Goal: Task Accomplishment & Management: Complete application form

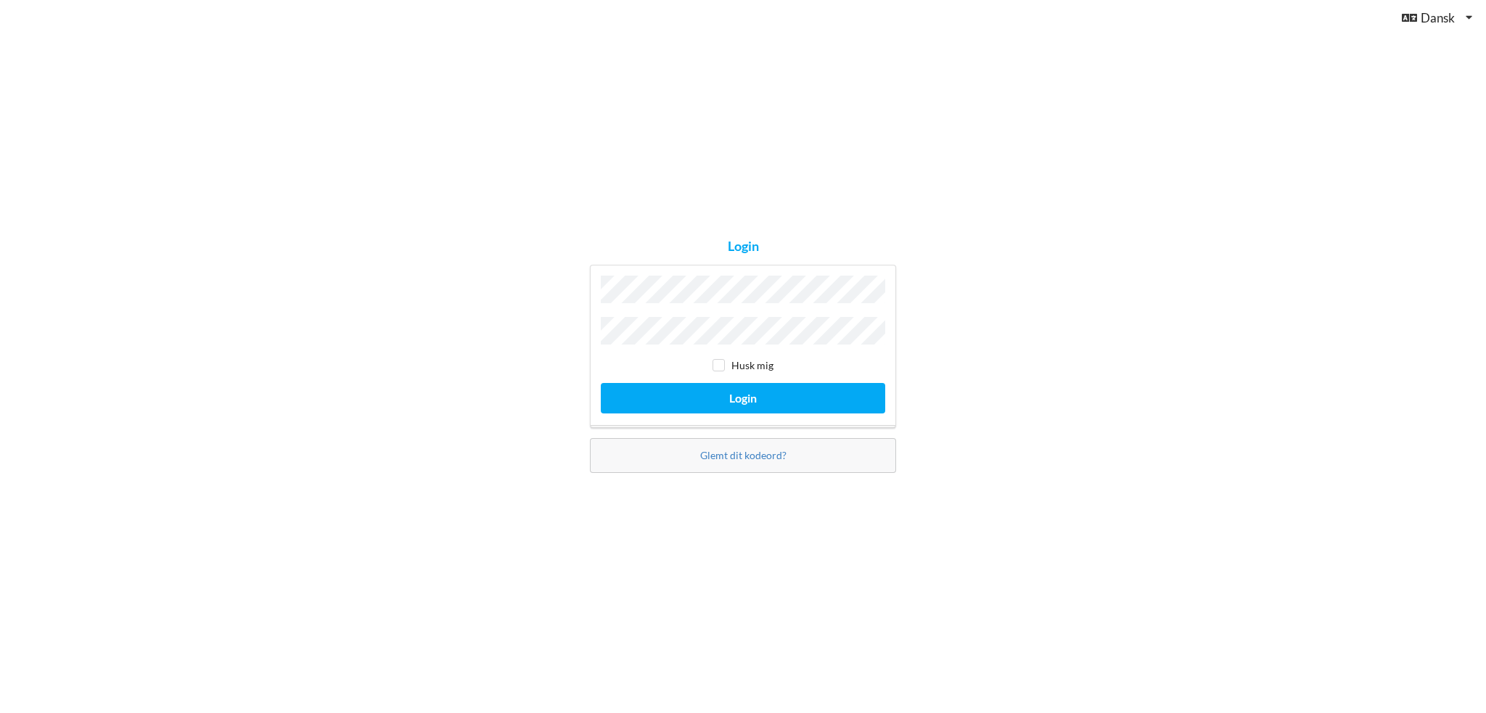
click at [601, 383] on button "Login" at bounding box center [743, 398] width 284 height 30
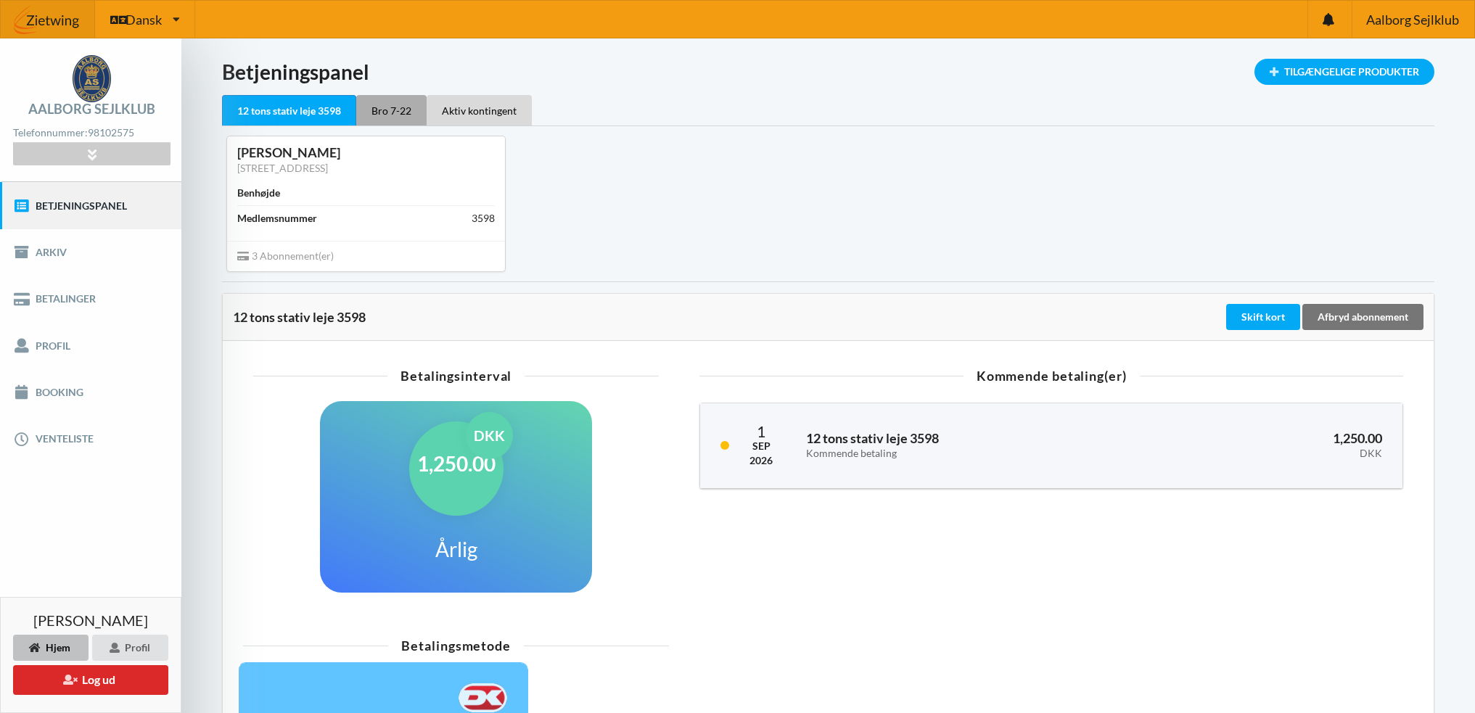
click at [390, 112] on div "Bro 7-22" at bounding box center [391, 110] width 70 height 30
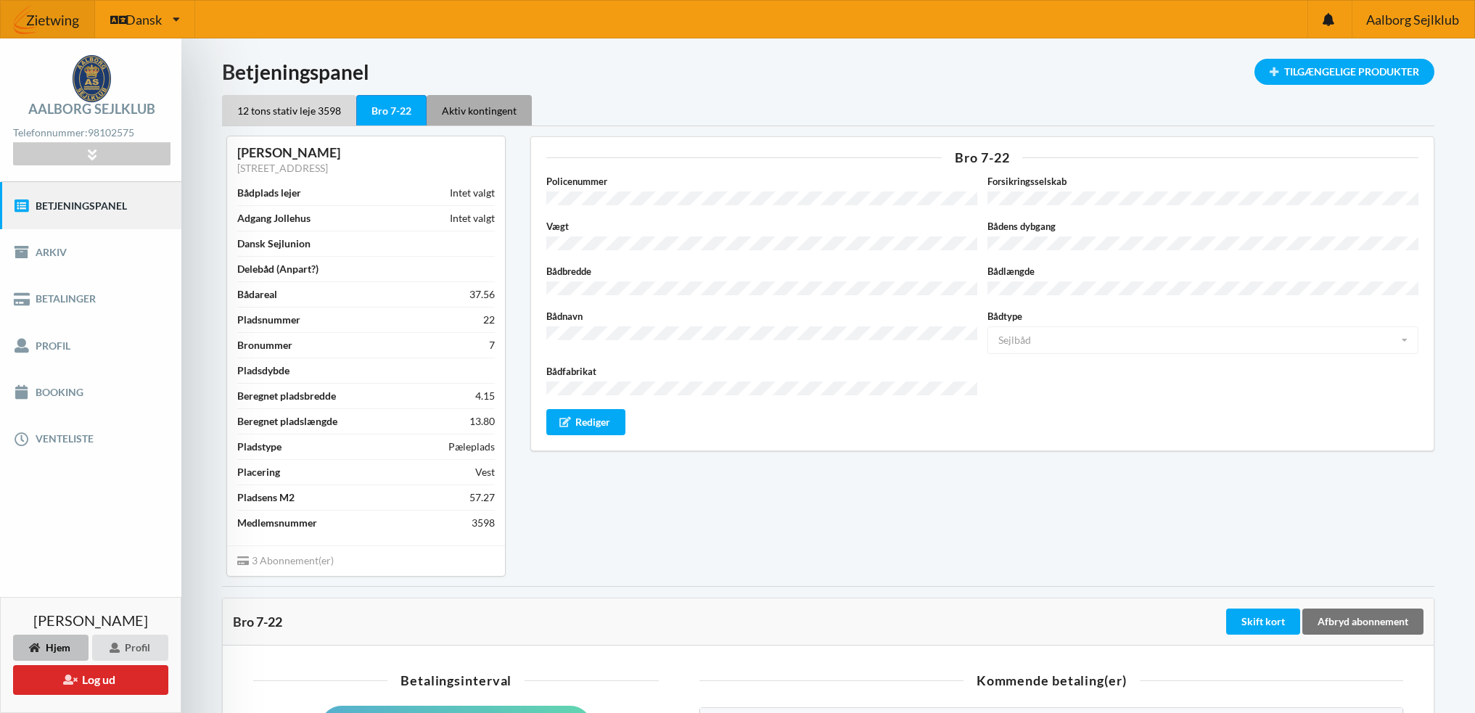
click at [474, 108] on div "Aktiv kontingent" at bounding box center [479, 110] width 105 height 30
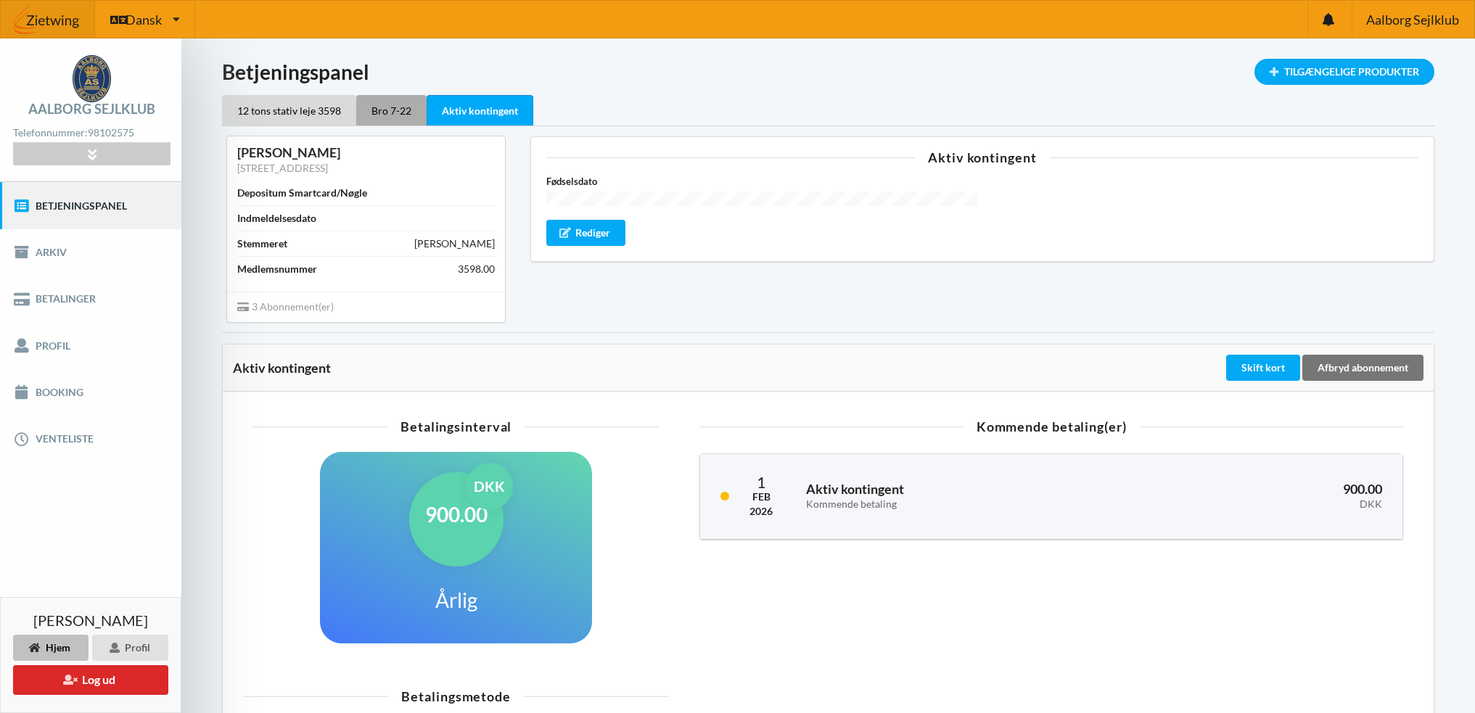
click at [391, 108] on div "Bro 7-22" at bounding box center [391, 110] width 70 height 30
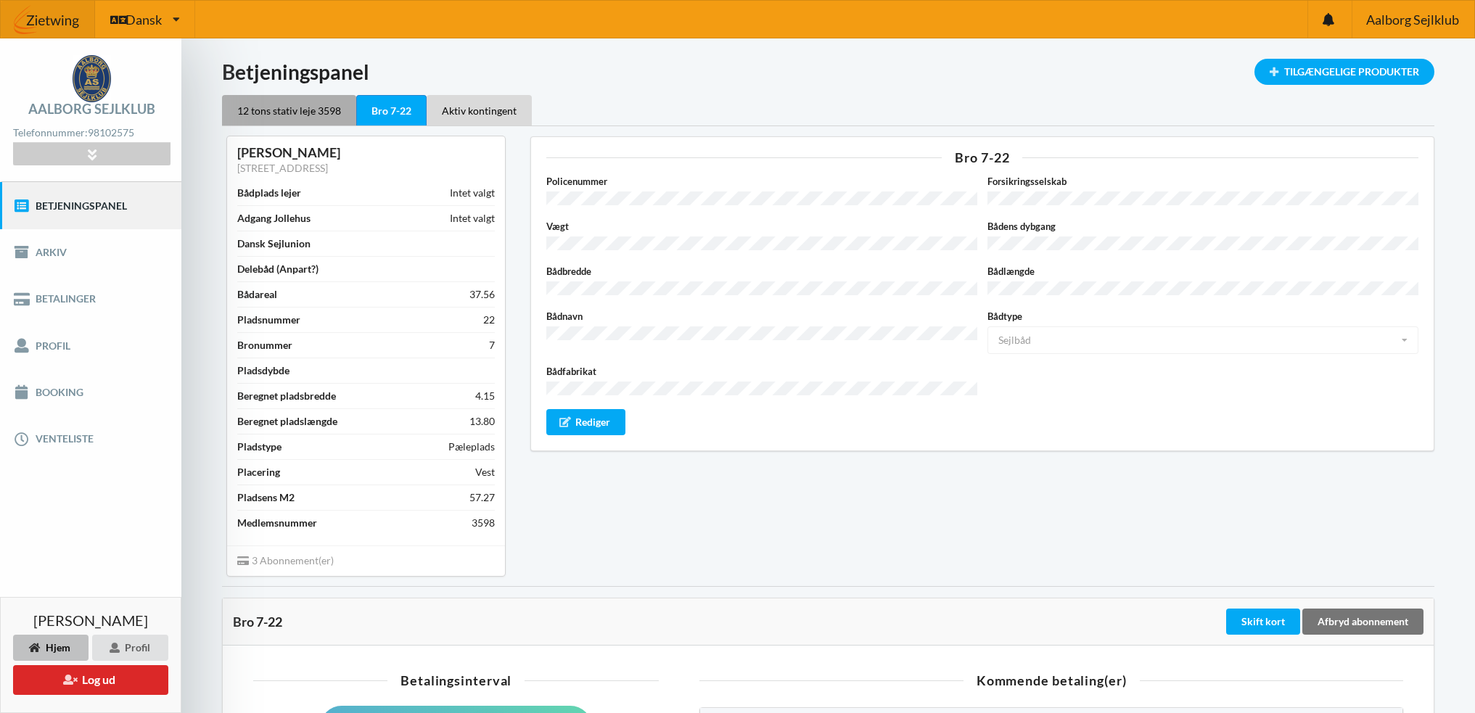
click at [279, 105] on div "12 tons stativ leje 3598" at bounding box center [289, 110] width 134 height 30
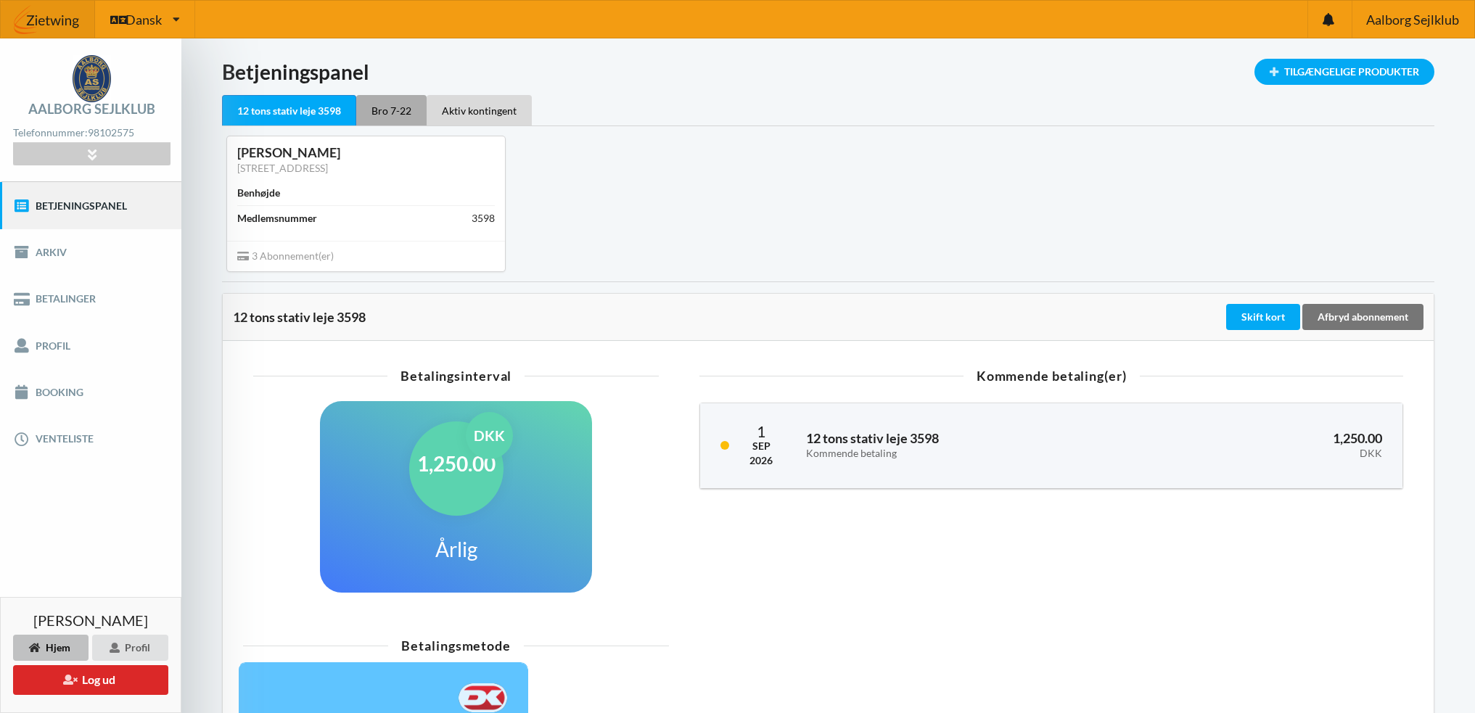
click at [389, 110] on div "Bro 7-22" at bounding box center [391, 110] width 70 height 30
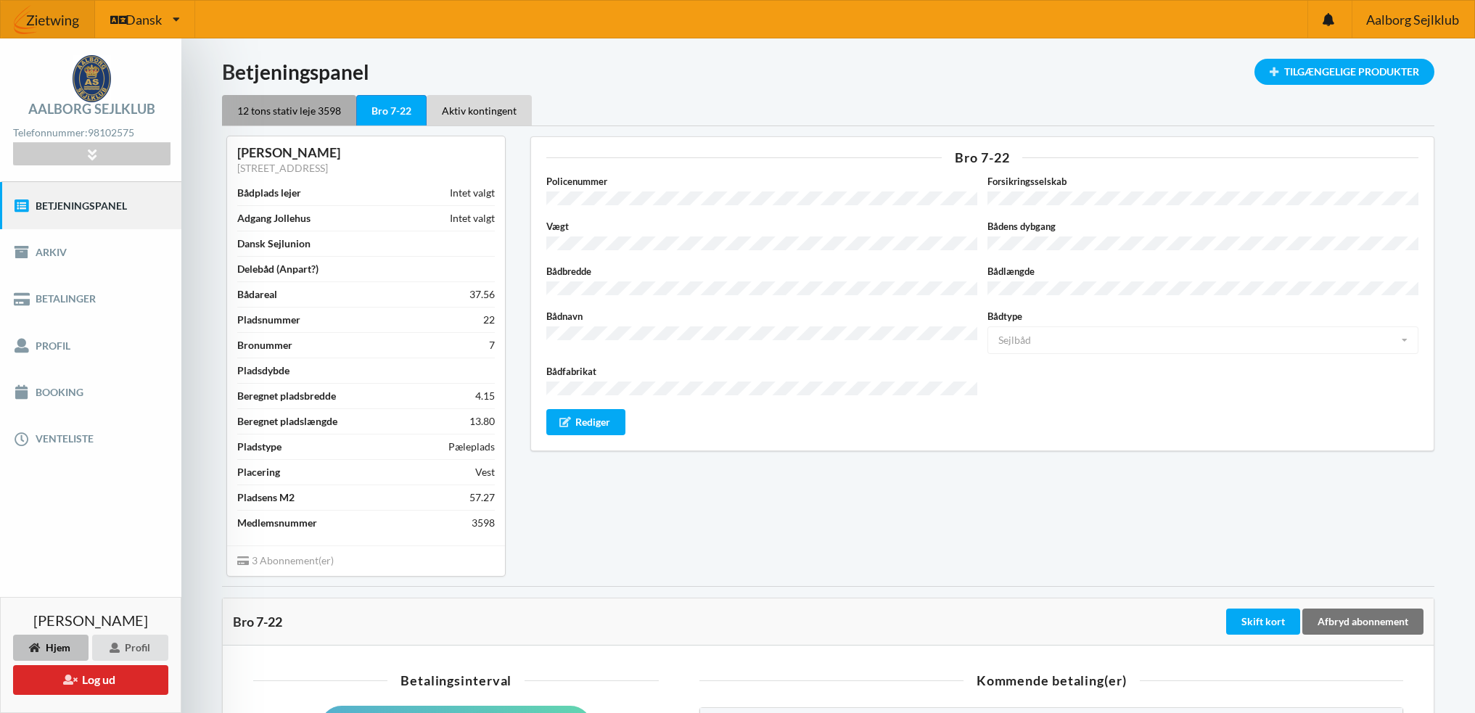
click at [285, 111] on div "12 tons stativ leje 3598" at bounding box center [289, 110] width 134 height 30
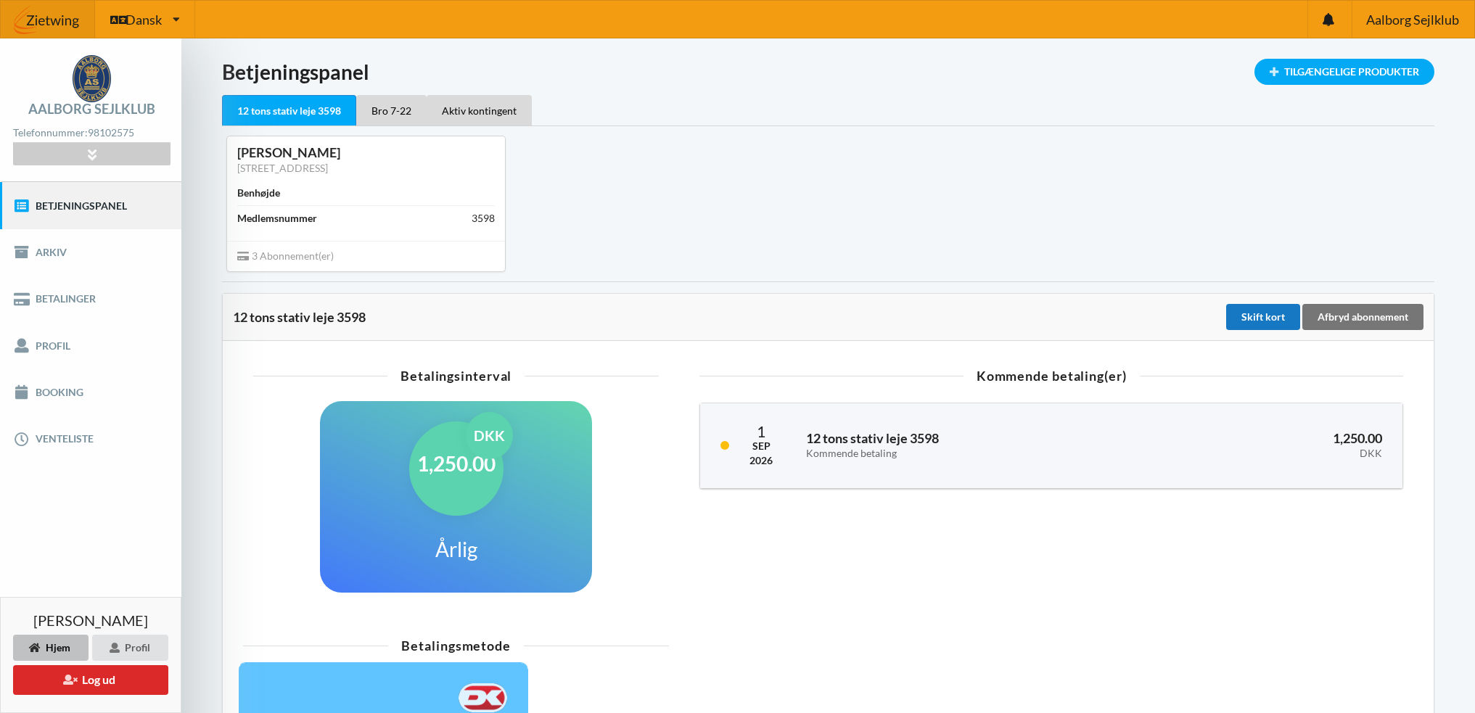
click at [1254, 313] on div "Skift kort" at bounding box center [1263, 317] width 74 height 26
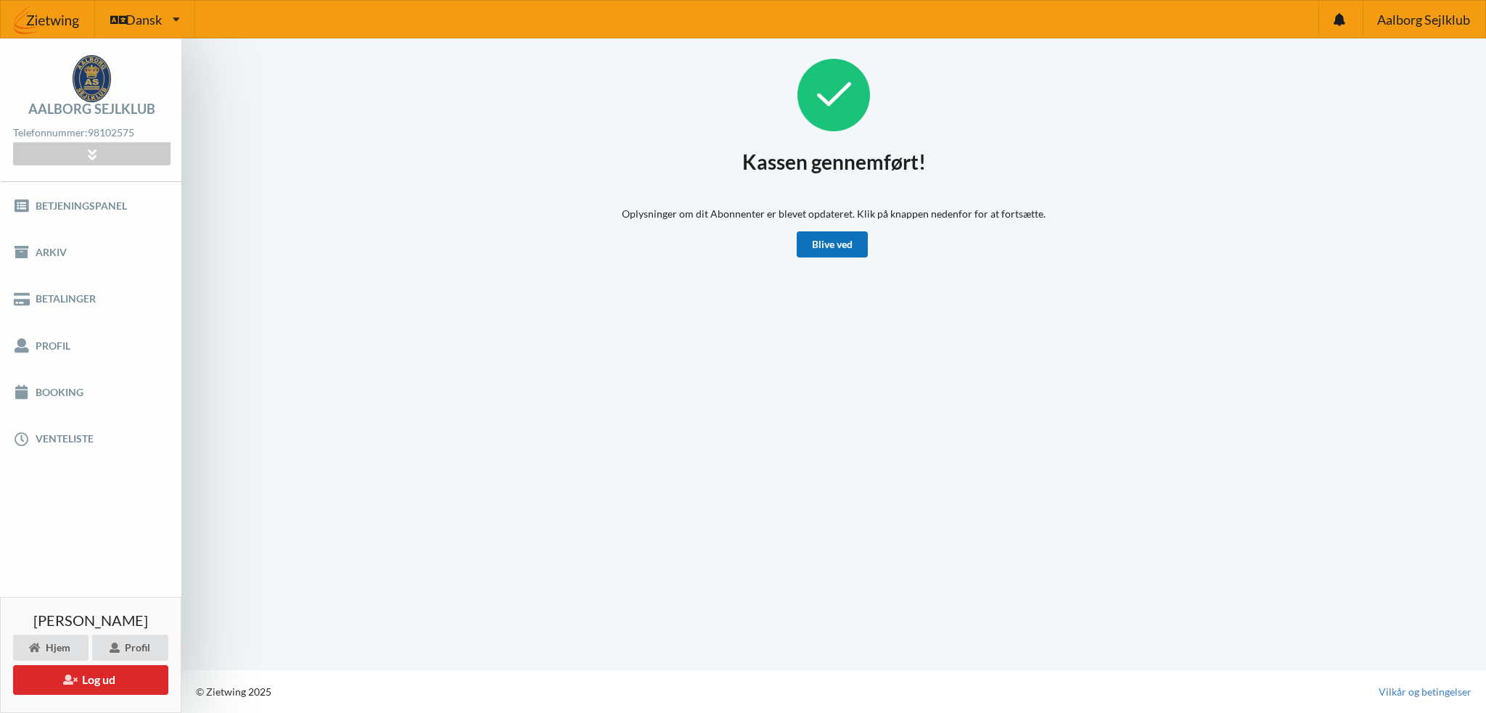
click at [827, 249] on link "Blive ved" at bounding box center [832, 244] width 71 height 26
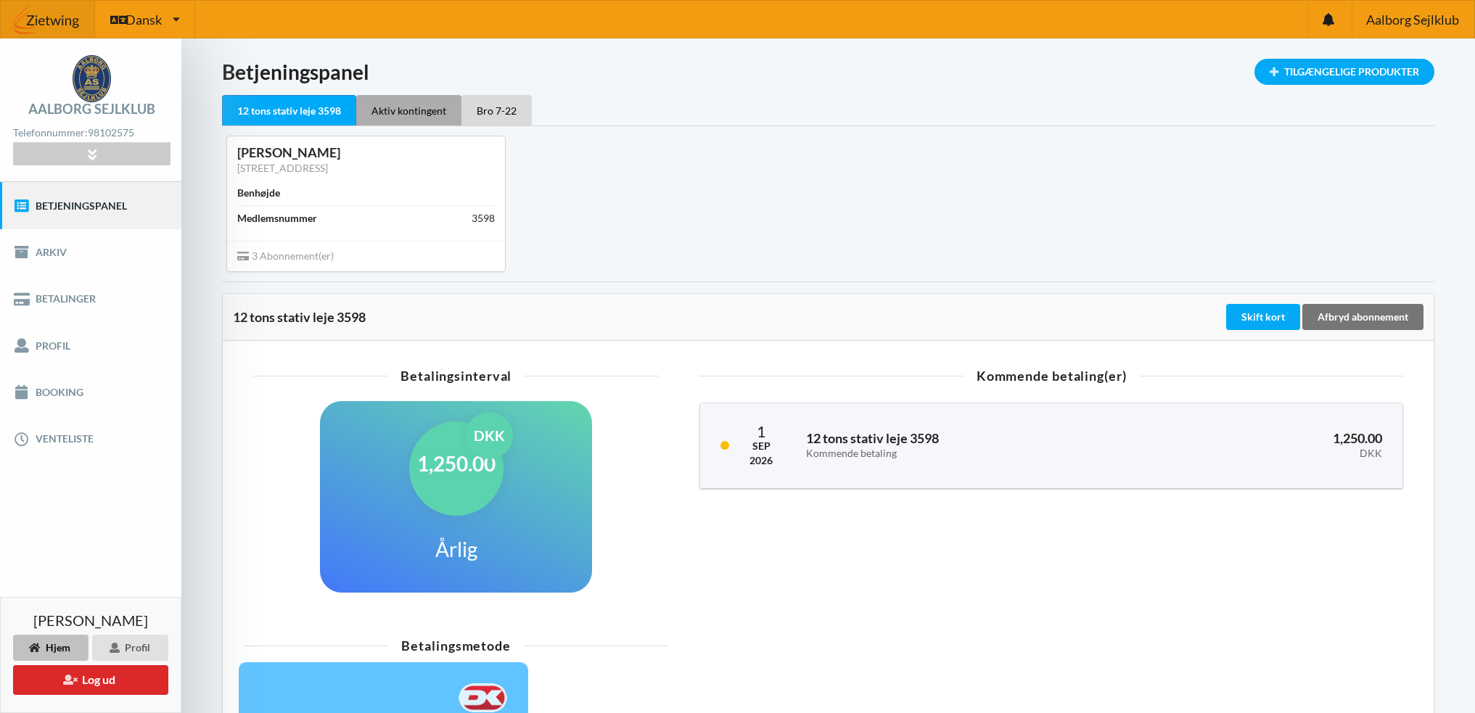
click at [395, 102] on div "Aktiv kontingent" at bounding box center [408, 110] width 105 height 30
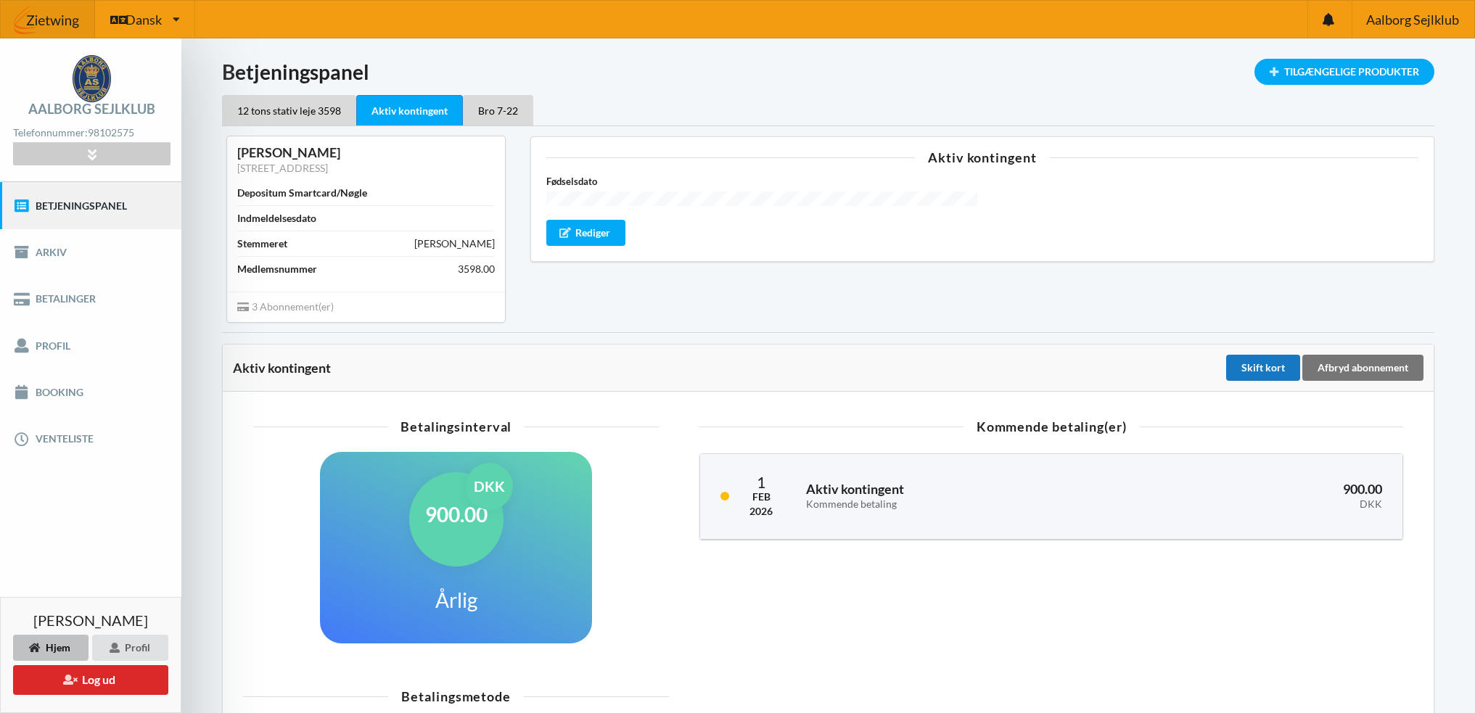
click at [1264, 366] on div "Skift kort" at bounding box center [1263, 368] width 74 height 26
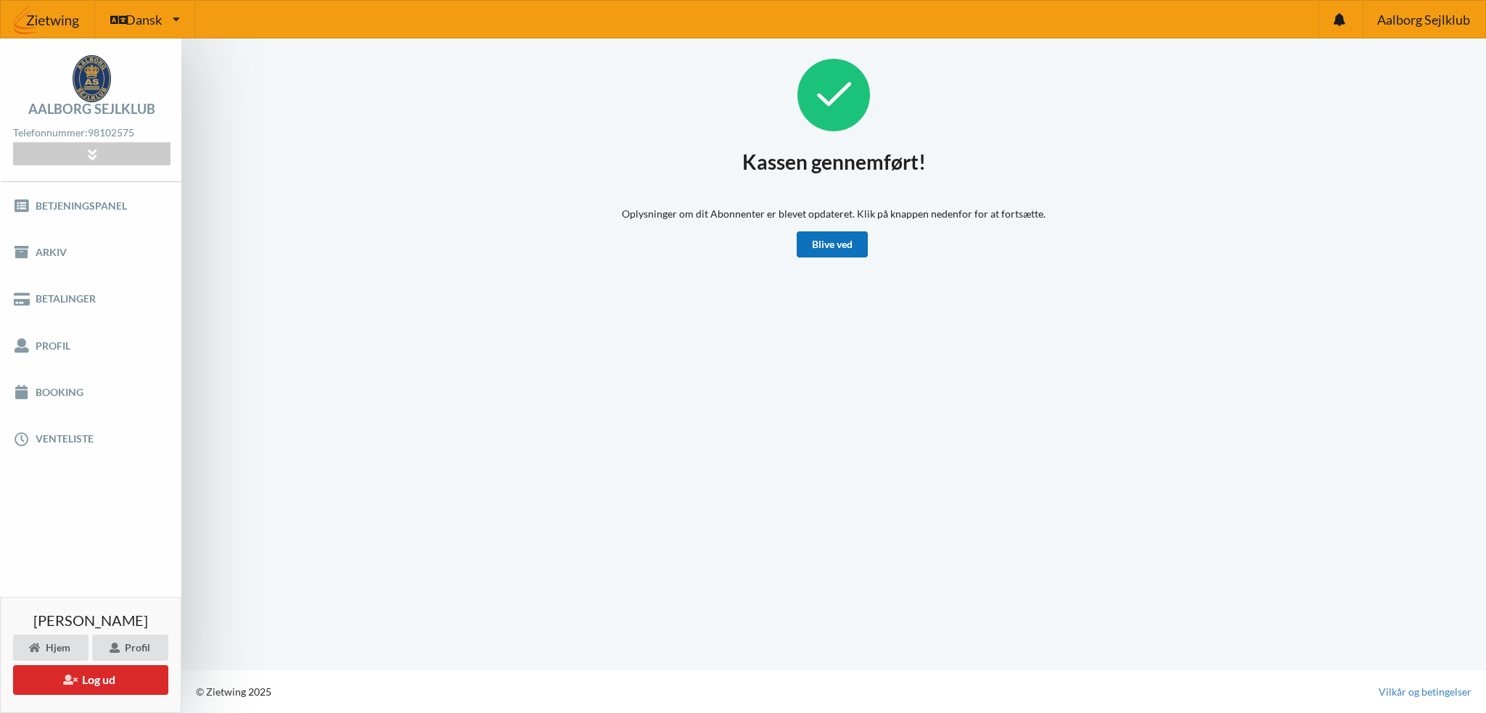
click at [834, 242] on link "Blive ved" at bounding box center [832, 244] width 71 height 26
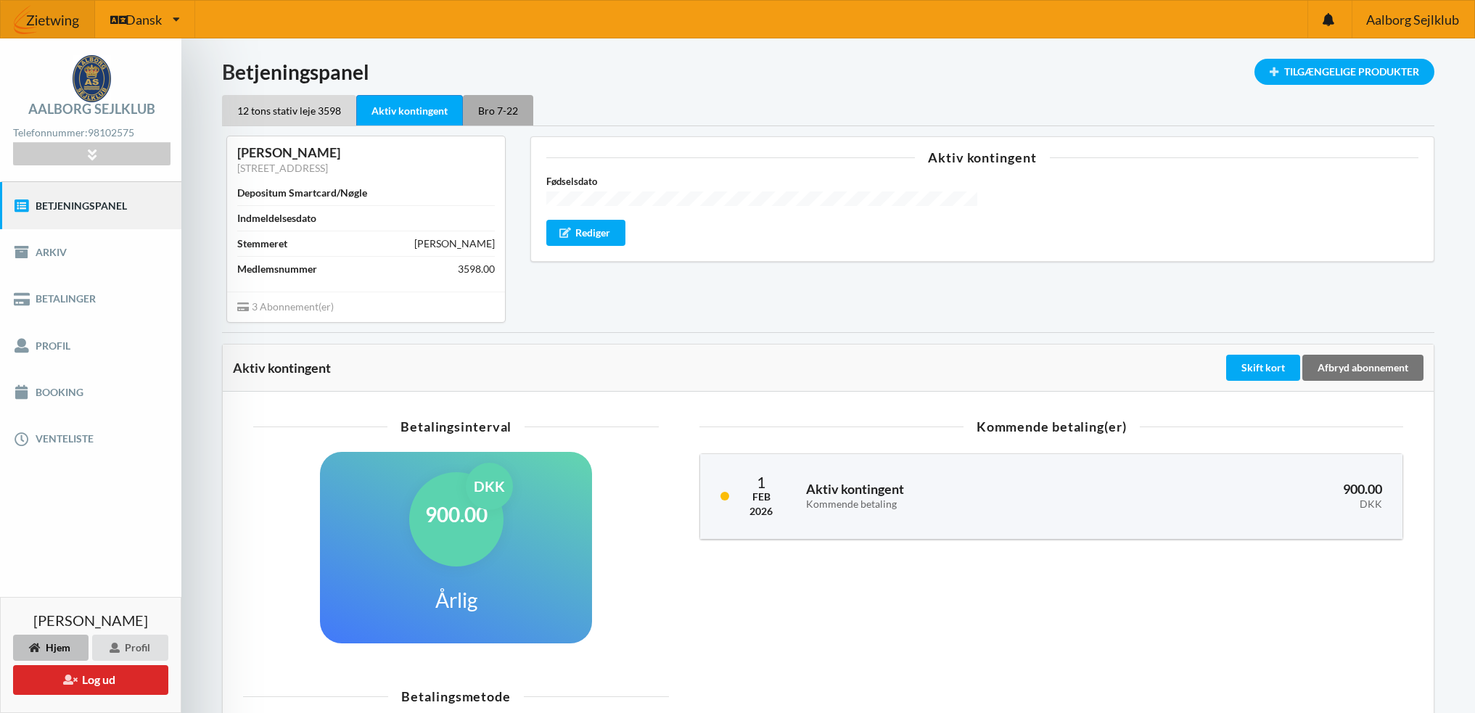
click at [489, 105] on div "Bro 7-22" at bounding box center [498, 110] width 70 height 30
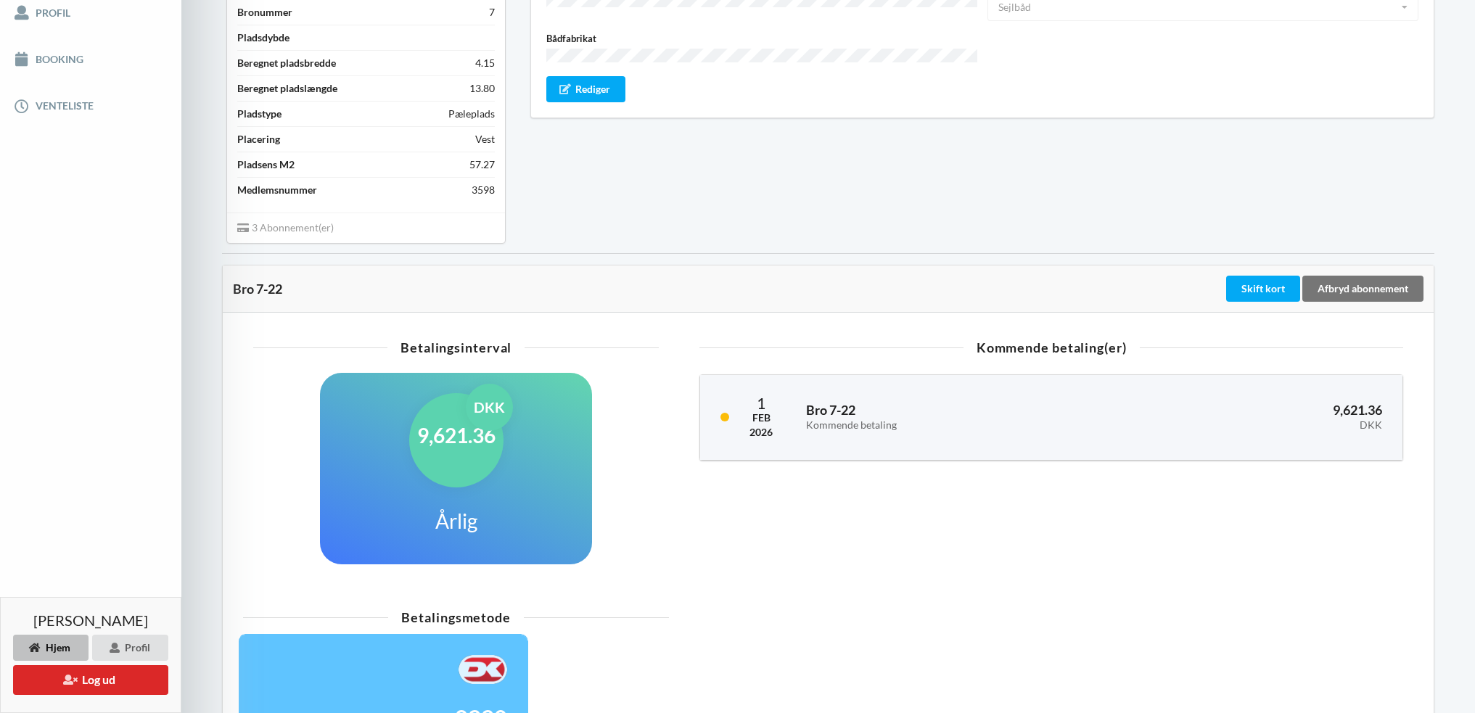
scroll to position [363, 0]
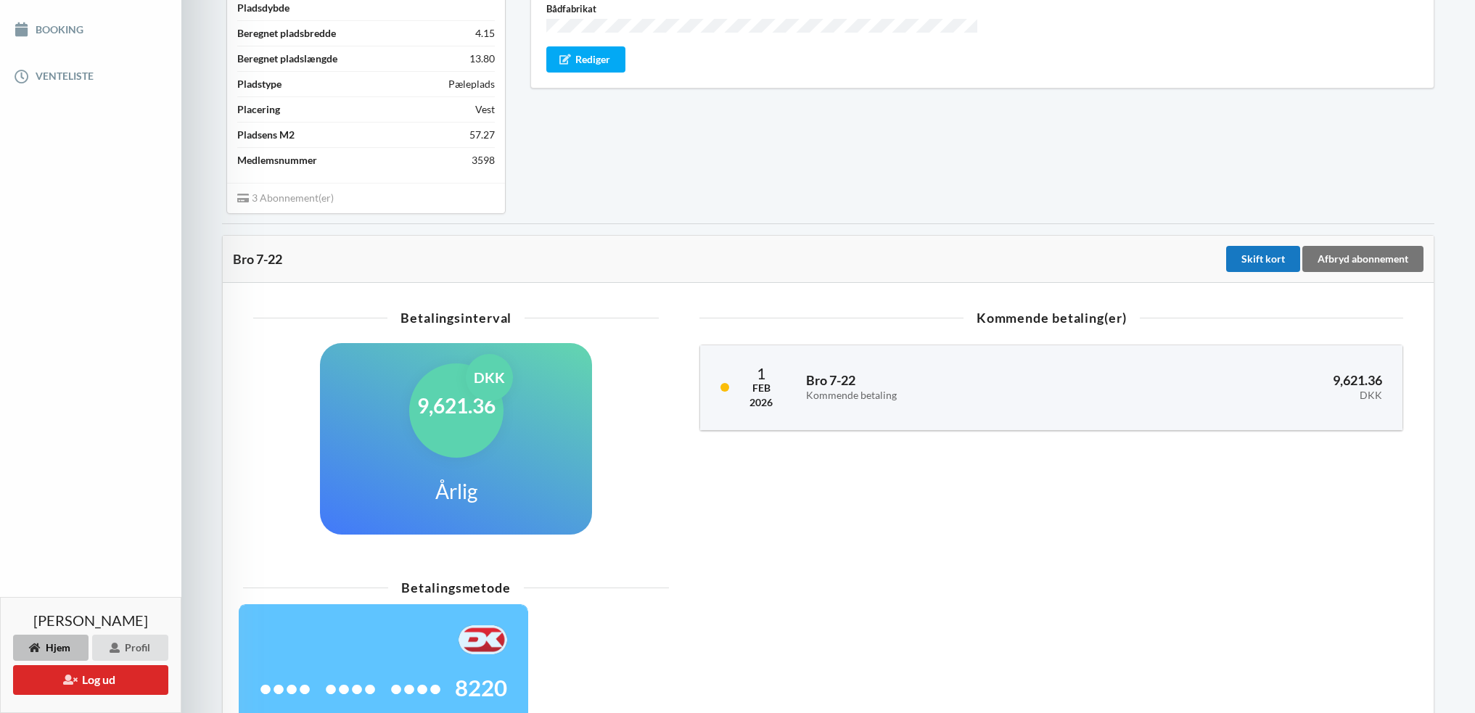
click at [1250, 255] on div "Skift kort" at bounding box center [1263, 259] width 74 height 26
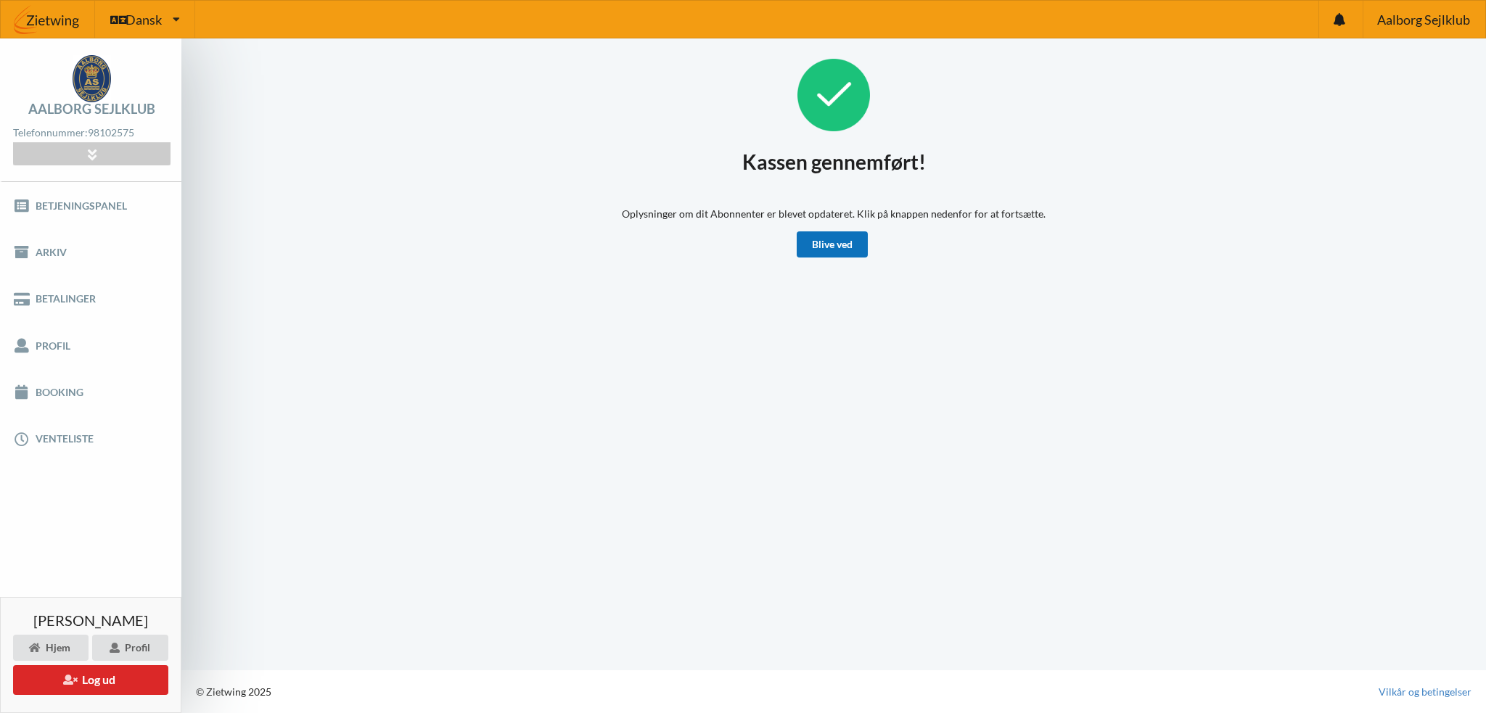
click at [834, 246] on link "Blive ved" at bounding box center [832, 244] width 71 height 26
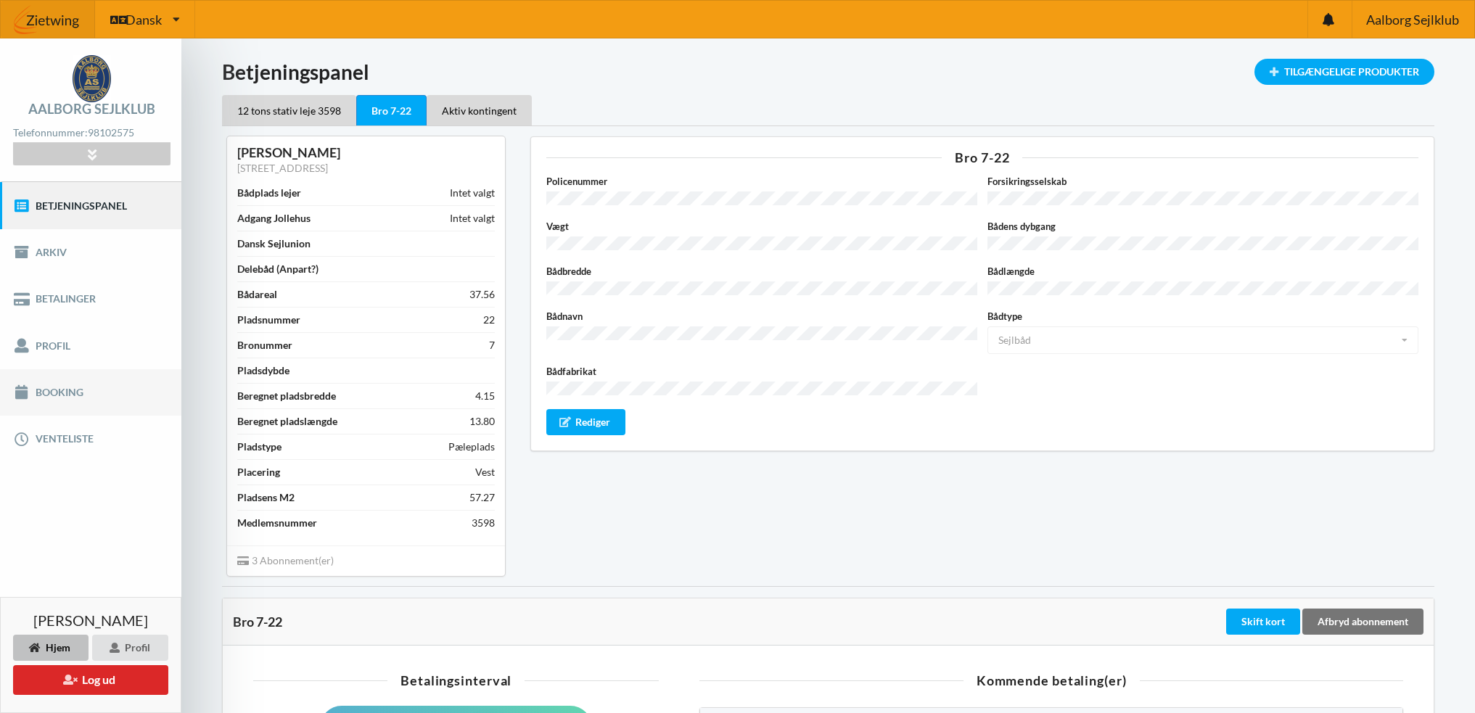
click at [57, 388] on link "Booking" at bounding box center [90, 392] width 181 height 46
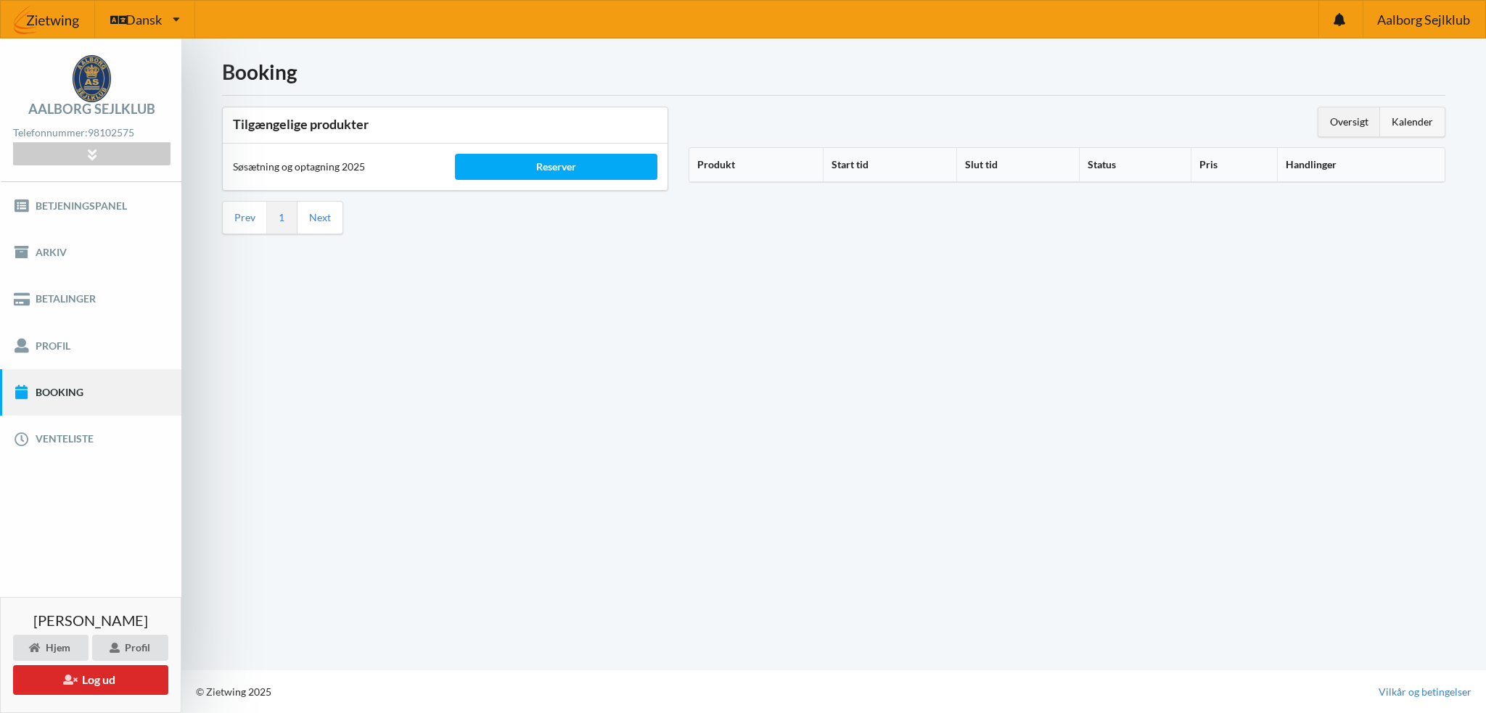
click at [1411, 123] on div "Kalender" at bounding box center [1412, 121] width 65 height 29
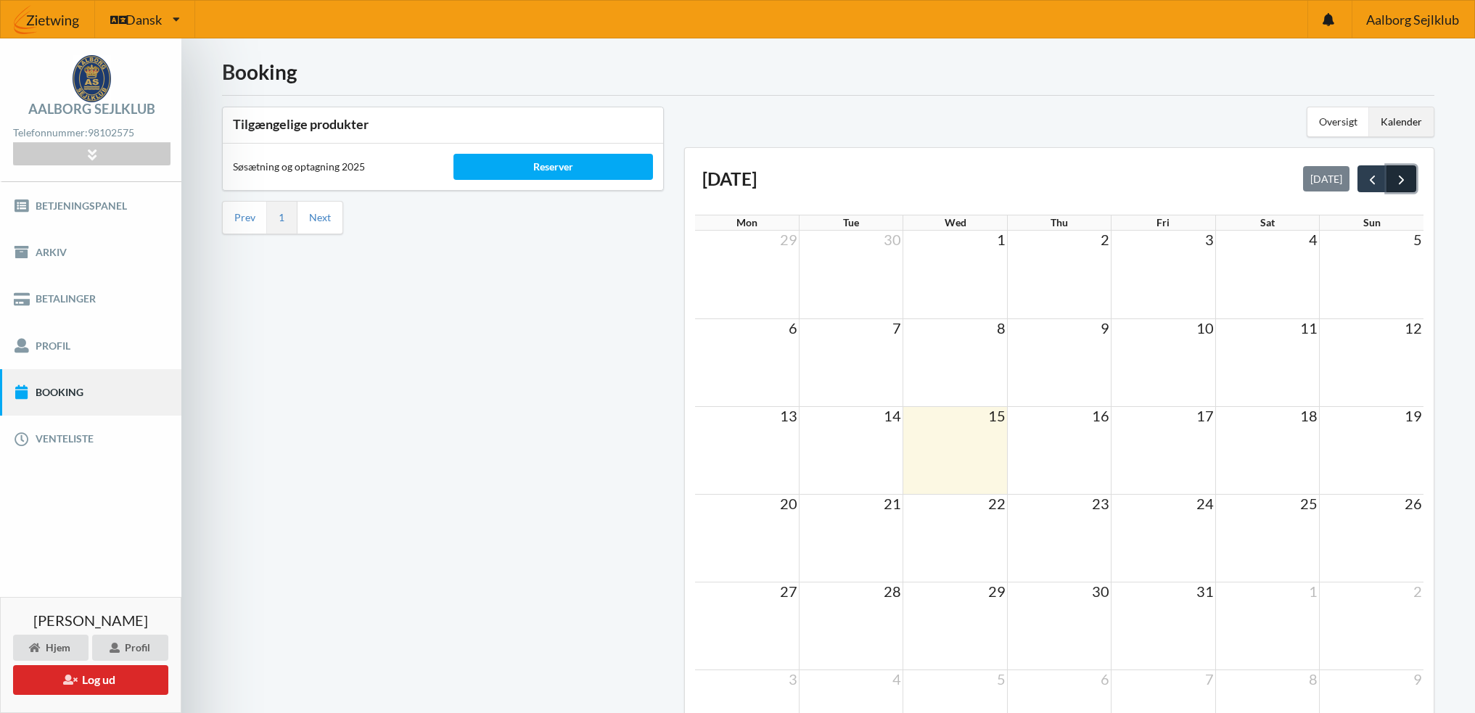
click at [1402, 178] on span "next" at bounding box center [1401, 179] width 15 height 15
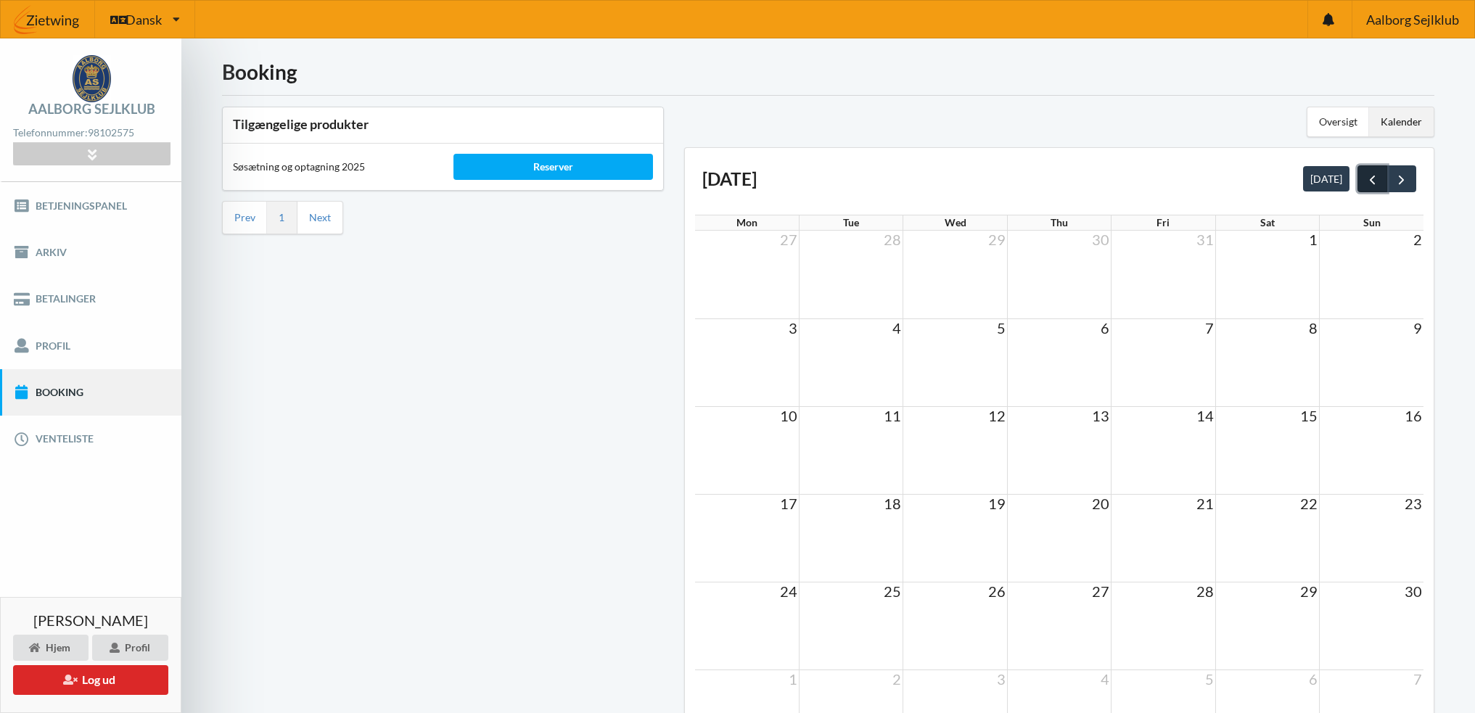
click at [1373, 176] on span "prev" at bounding box center [1372, 179] width 15 height 15
click at [480, 260] on div "Tilgængelige produkter Søsætning og optagning 2025 Reserver Prev 1 Next" at bounding box center [443, 443] width 462 height 694
click at [823, 71] on h1 "Booking" at bounding box center [828, 72] width 1212 height 26
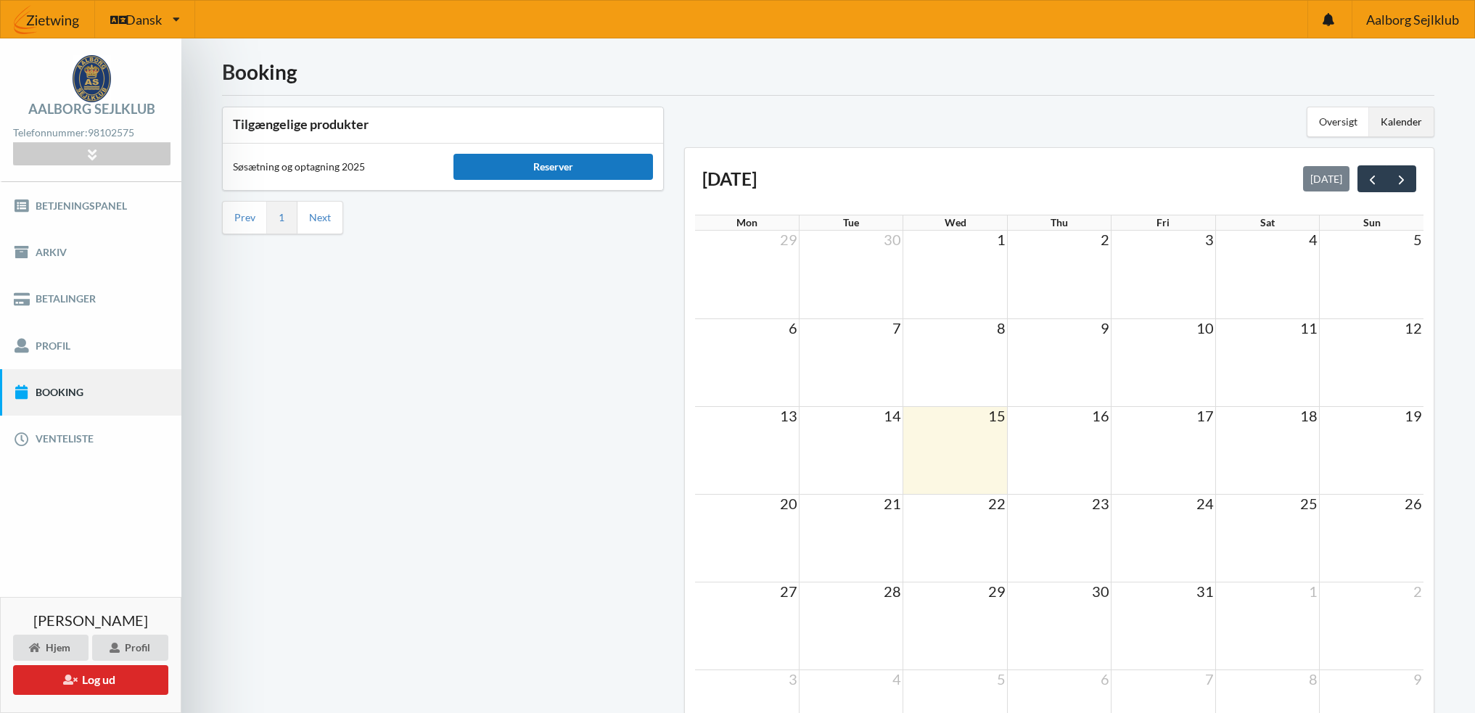
click at [526, 165] on div "Reserver" at bounding box center [553, 167] width 200 height 26
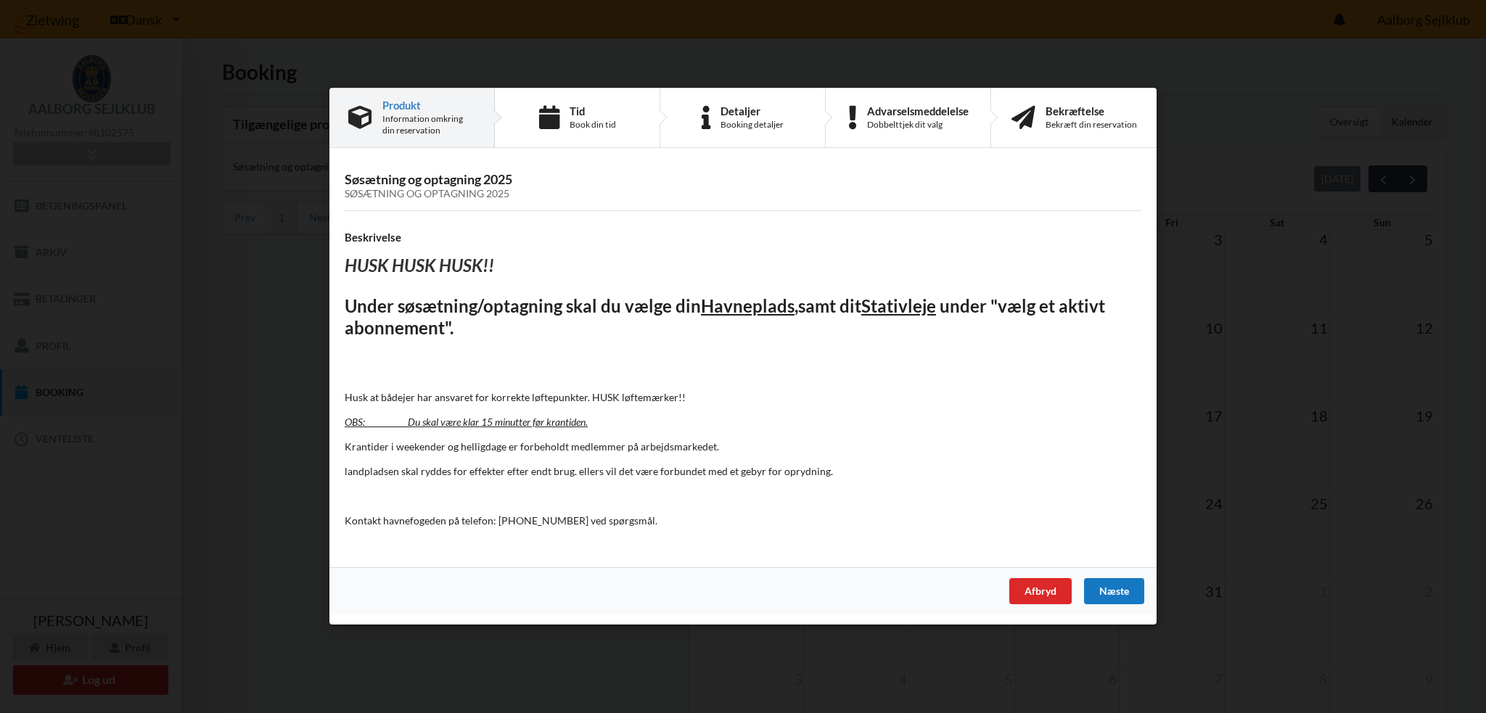
click at [1106, 591] on div "Næste" at bounding box center [1114, 592] width 60 height 26
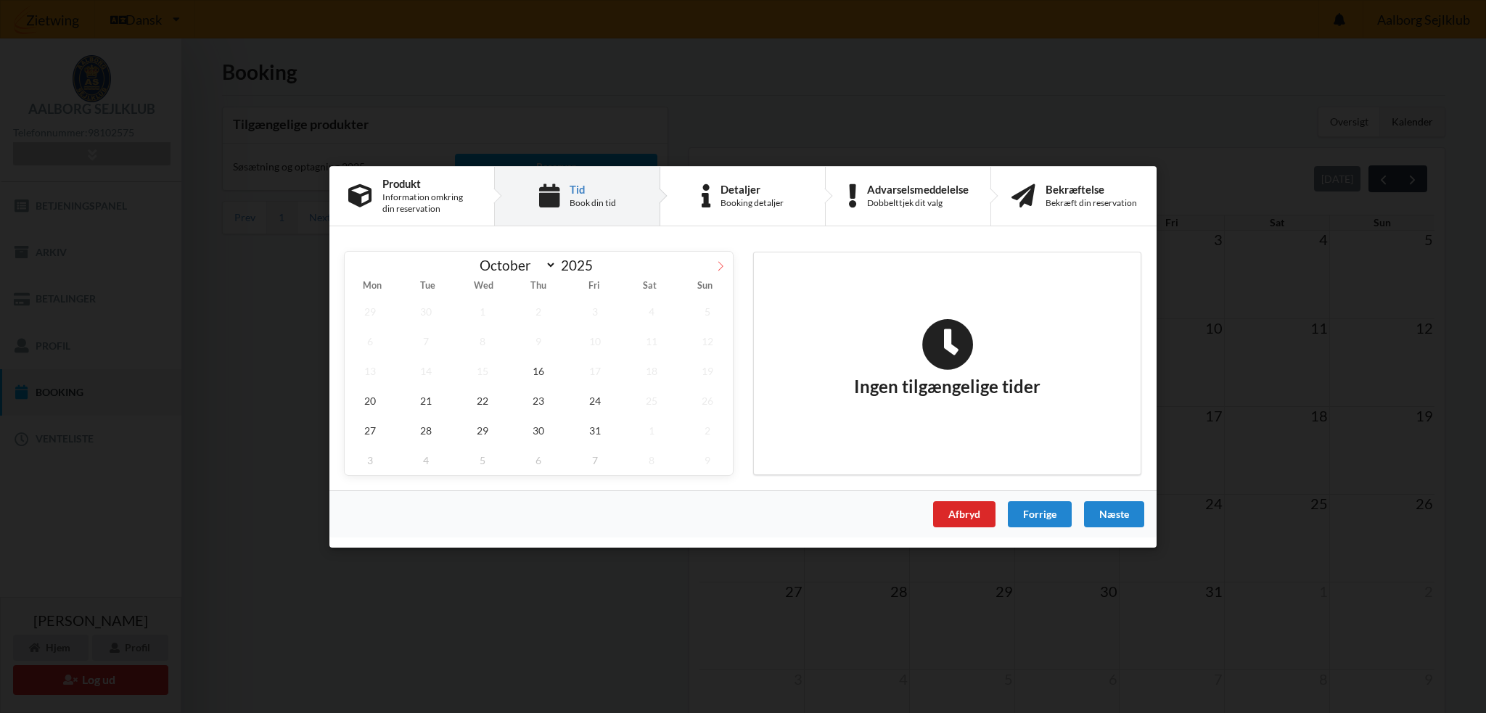
click at [722, 267] on icon at bounding box center [720, 265] width 5 height 9
click at [356, 263] on icon at bounding box center [357, 265] width 10 height 10
select select "9"
click at [483, 403] on span "22" at bounding box center [482, 400] width 51 height 30
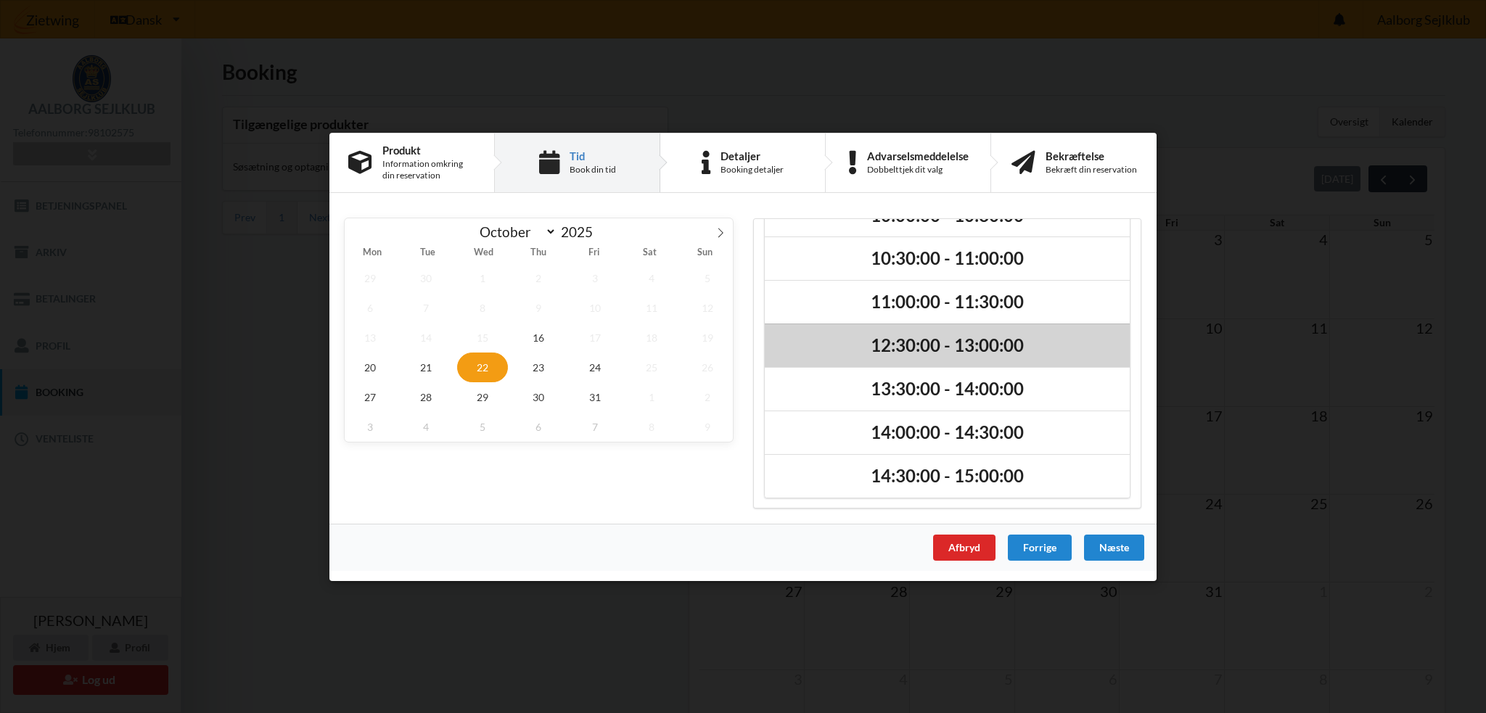
scroll to position [80, 0]
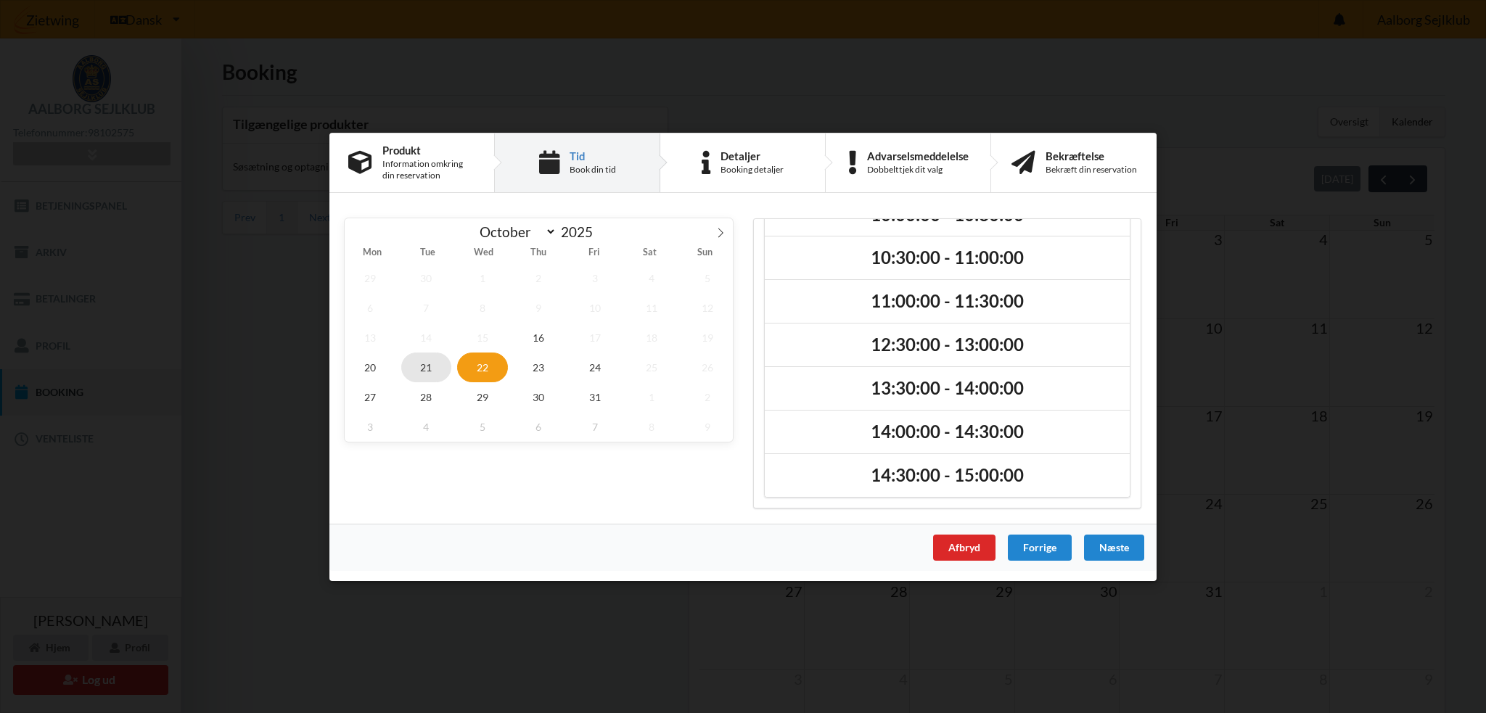
click at [429, 366] on span "21" at bounding box center [426, 367] width 51 height 30
click at [535, 367] on span "23" at bounding box center [539, 367] width 51 height 30
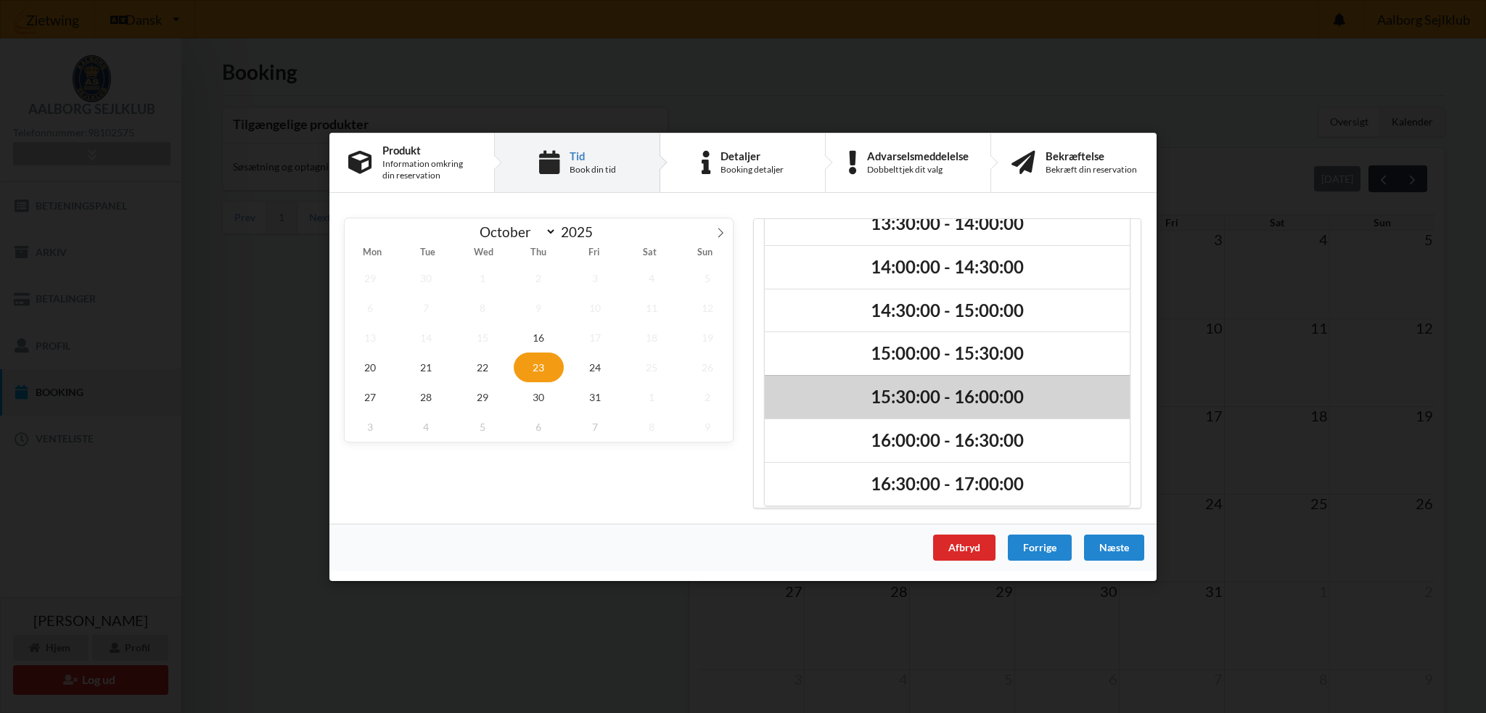
scroll to position [297, 0]
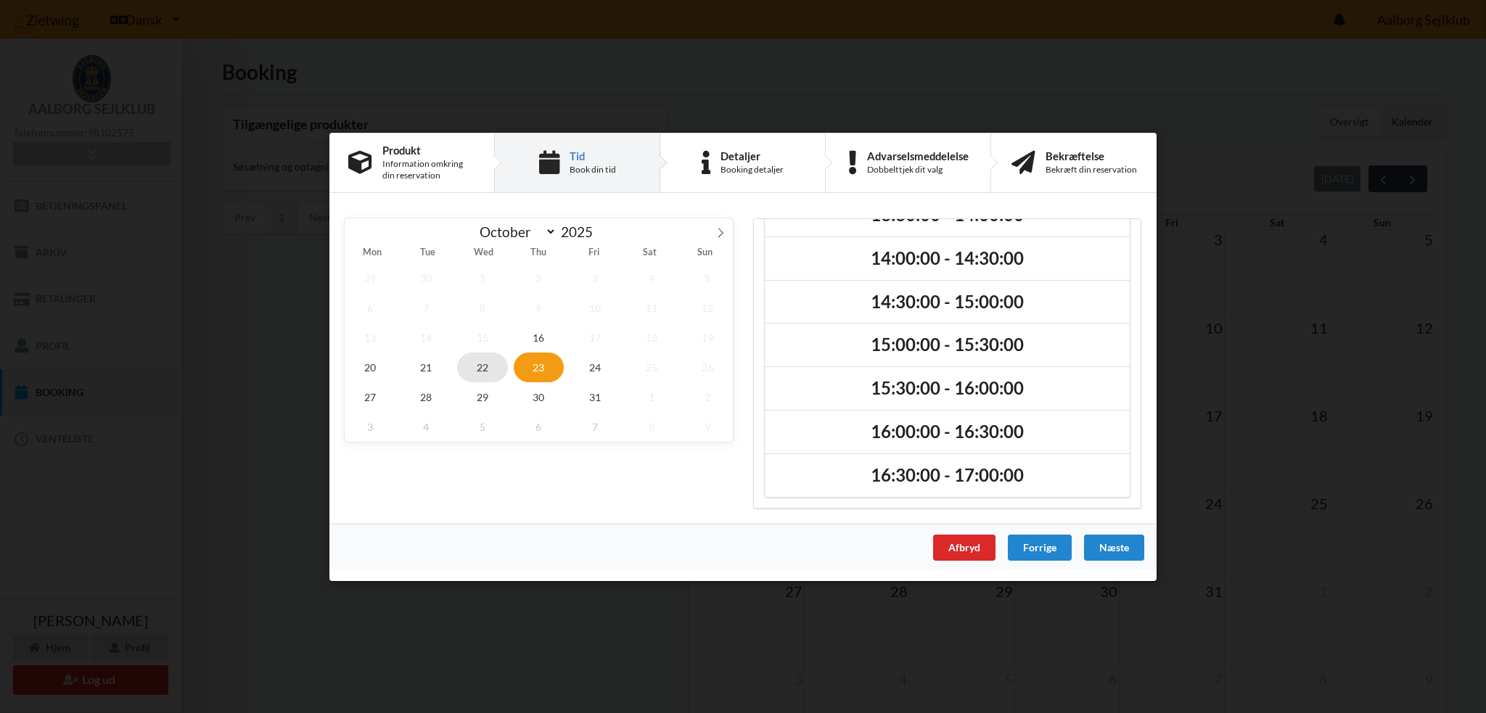
click at [494, 366] on span "22" at bounding box center [482, 367] width 51 height 30
click at [438, 366] on span "21" at bounding box center [426, 367] width 51 height 30
click at [526, 366] on span "23" at bounding box center [539, 367] width 51 height 30
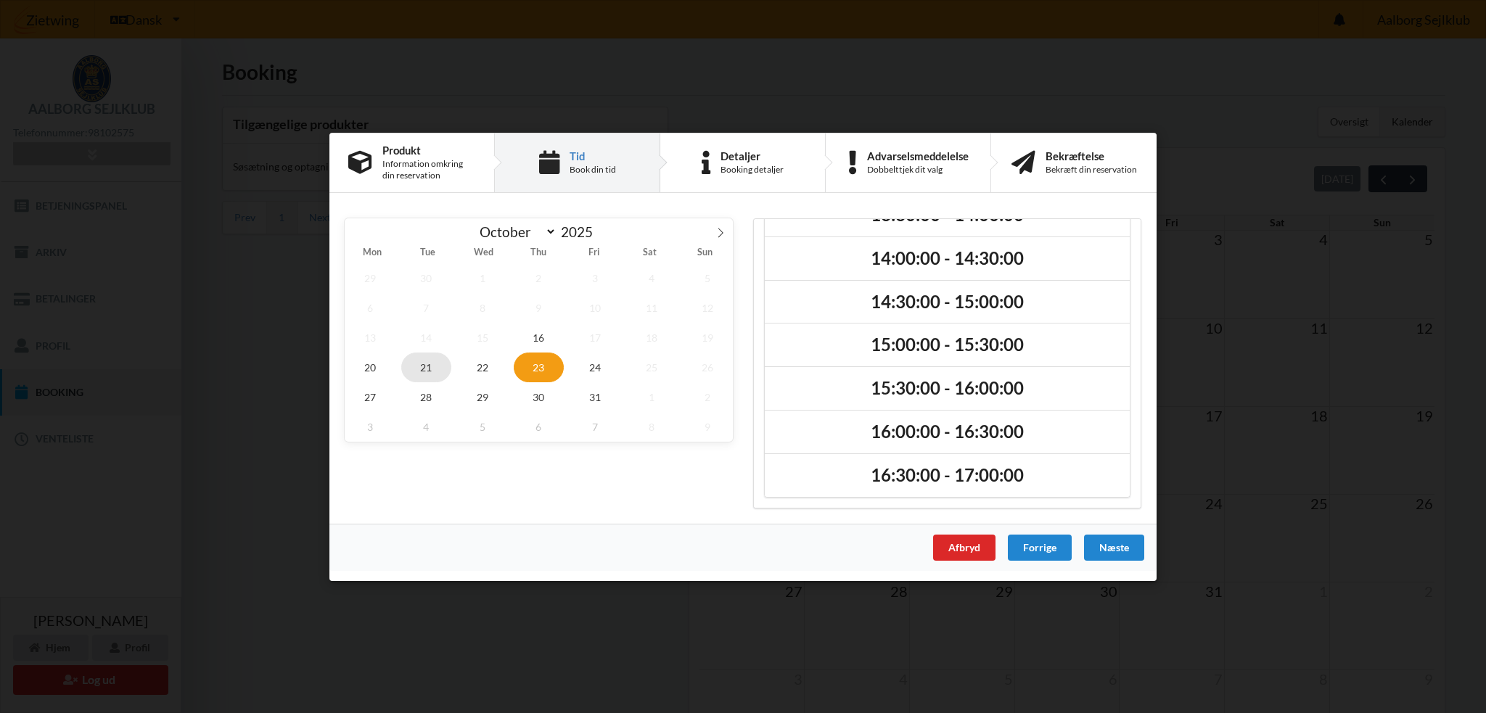
click at [428, 369] on span "21" at bounding box center [426, 367] width 51 height 30
click at [478, 372] on span "22" at bounding box center [482, 367] width 51 height 30
click at [438, 363] on span "21" at bounding box center [426, 367] width 51 height 30
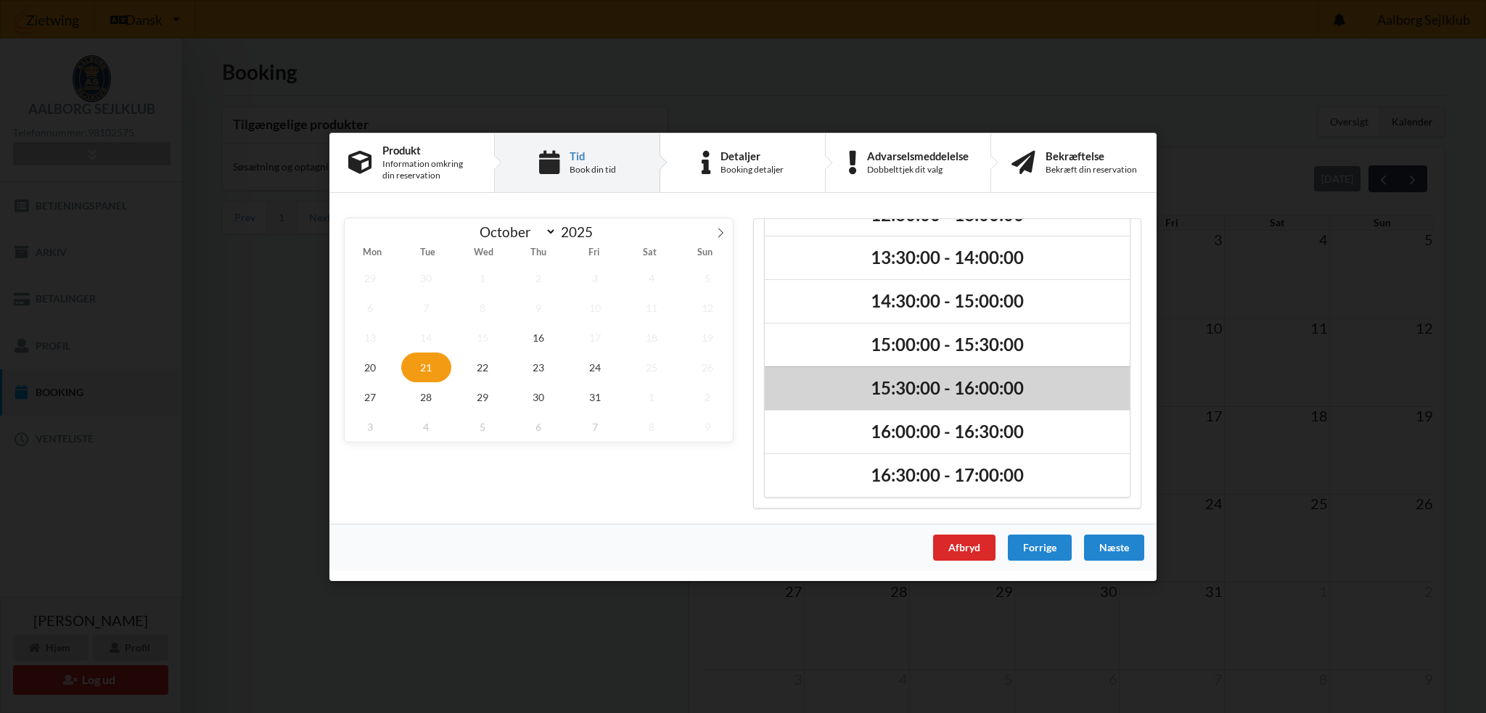
click at [852, 383] on h2 "15:30:00 - 16:00:00" at bounding box center [947, 388] width 345 height 22
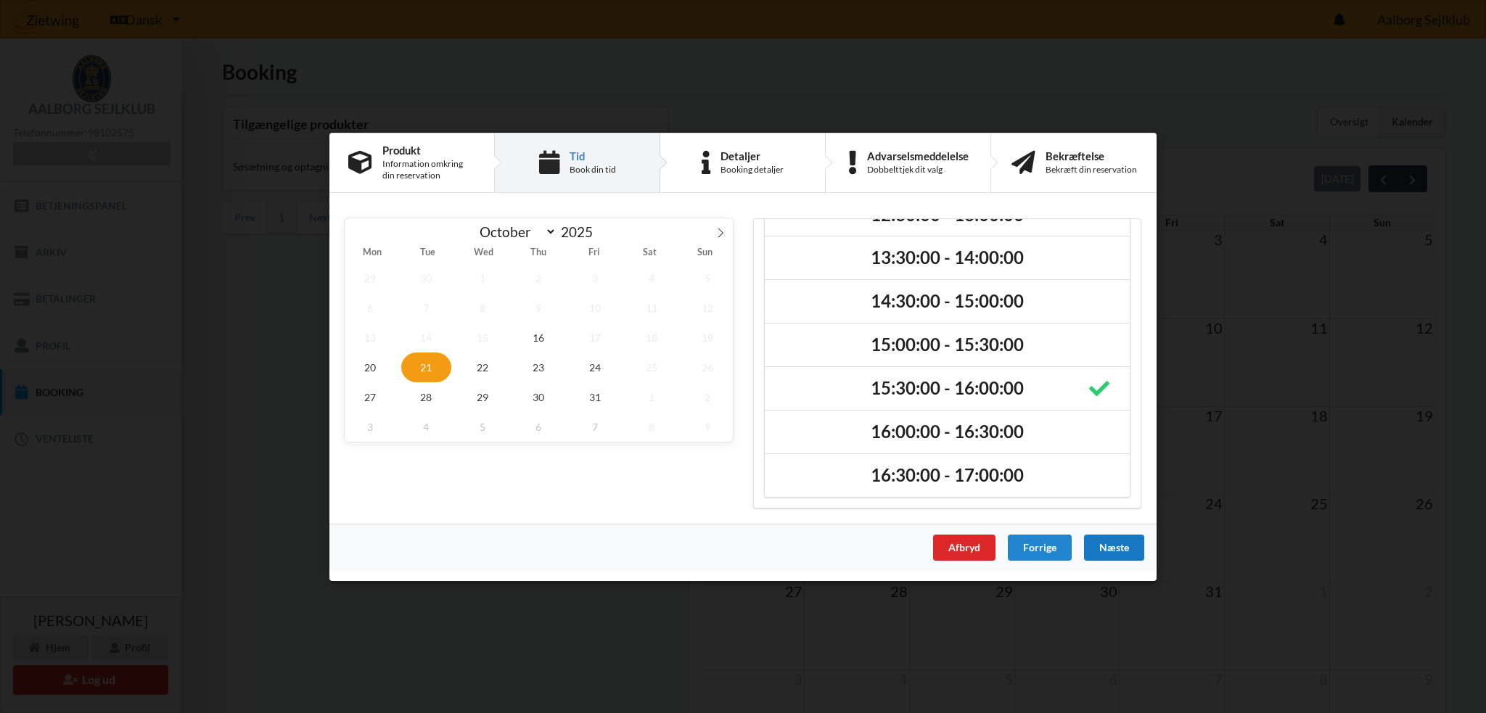
click at [1111, 546] on div "Næste" at bounding box center [1114, 547] width 60 height 26
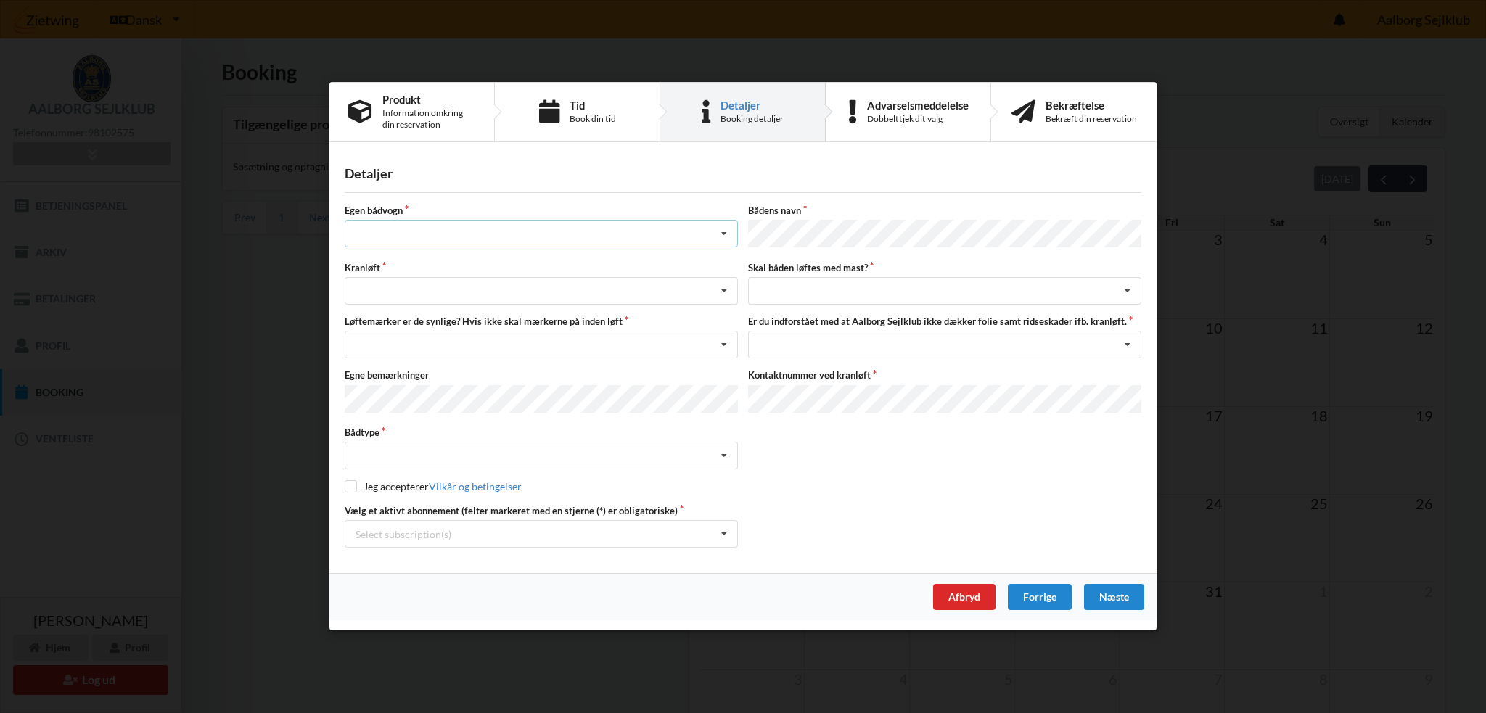
click at [725, 236] on icon at bounding box center [724, 234] width 22 height 27
click at [463, 315] on div "nej" at bounding box center [541, 314] width 392 height 27
click at [521, 280] on div "Søsætning Optagning" at bounding box center [541, 292] width 393 height 28
click at [401, 345] on div "Optagning" at bounding box center [541, 345] width 392 height 27
click at [453, 338] on div "Nej, jeg kontakter havnekontoret inden løft og får dem sat på Ja, mine mærker e…" at bounding box center [541, 346] width 393 height 28
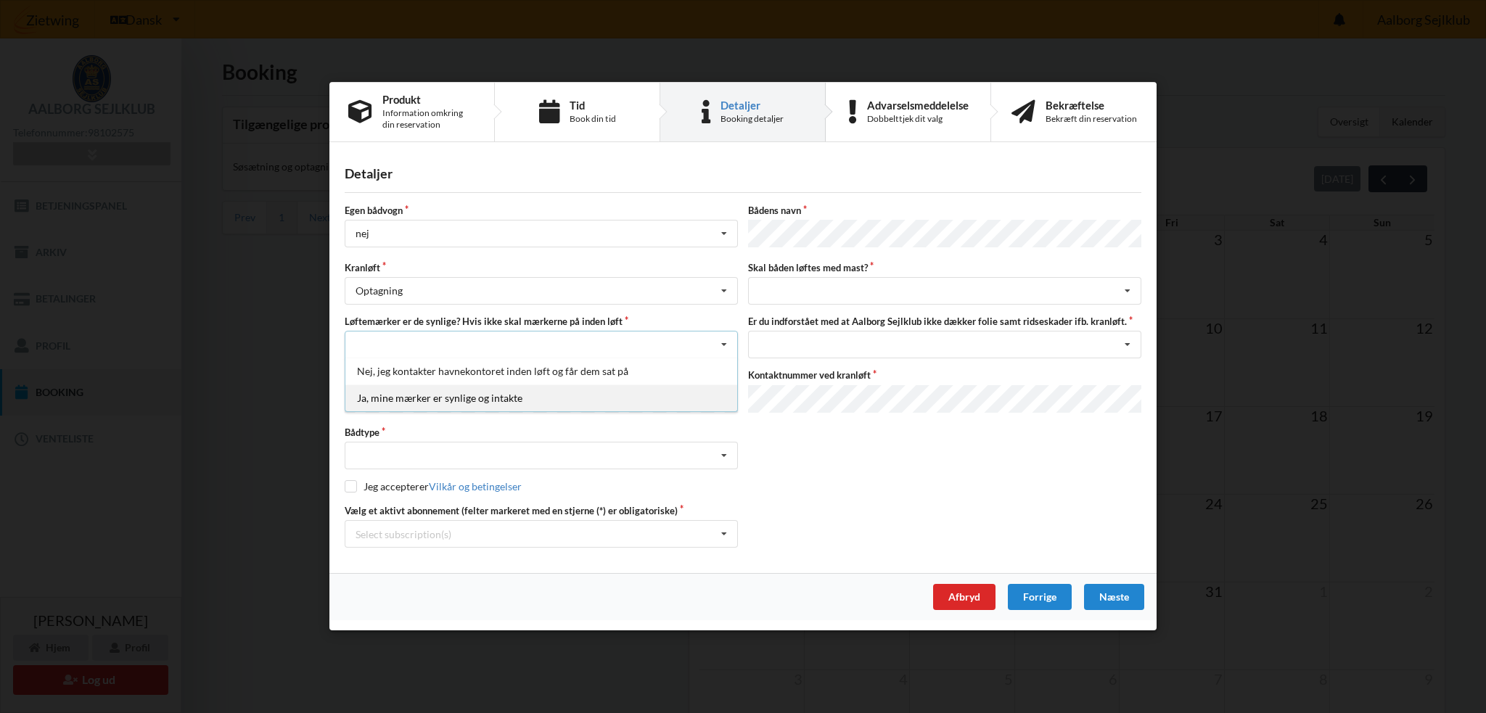
click at [413, 397] on div "Ja, mine mærker er synlige og intakte" at bounding box center [541, 398] width 392 height 27
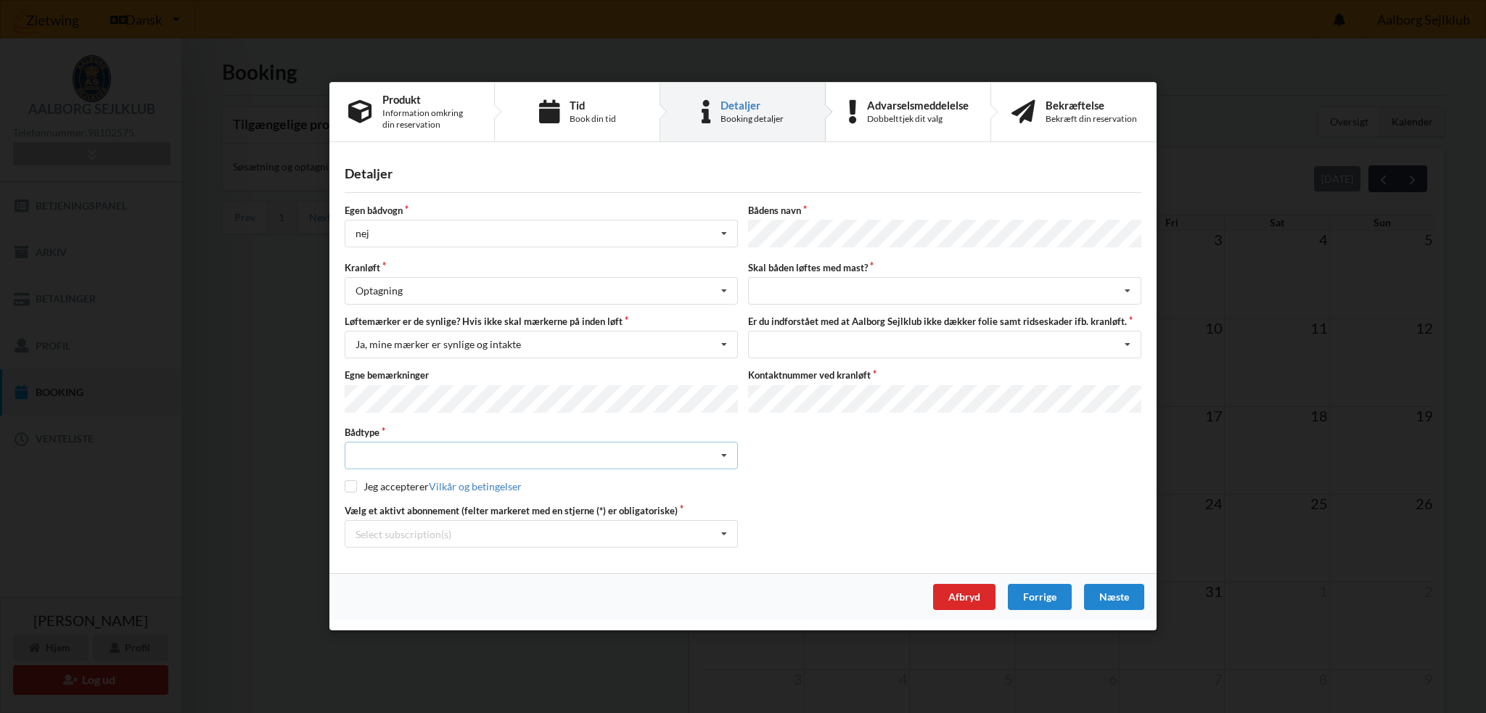
click at [446, 450] on div "Intet valgt Sejlbåd Motorbåd Motorsejler Jolle Andet" at bounding box center [541, 457] width 393 height 28
click at [384, 503] on div "Sejlbåd" at bounding box center [541, 509] width 392 height 27
click at [351, 482] on input "checkbox" at bounding box center [351, 487] width 12 height 12
checkbox input "true"
click at [464, 525] on div "Select subscription(s) * 12 tons stativ leje 3598 Aktiv kontingent * Bro 7-22" at bounding box center [541, 535] width 393 height 28
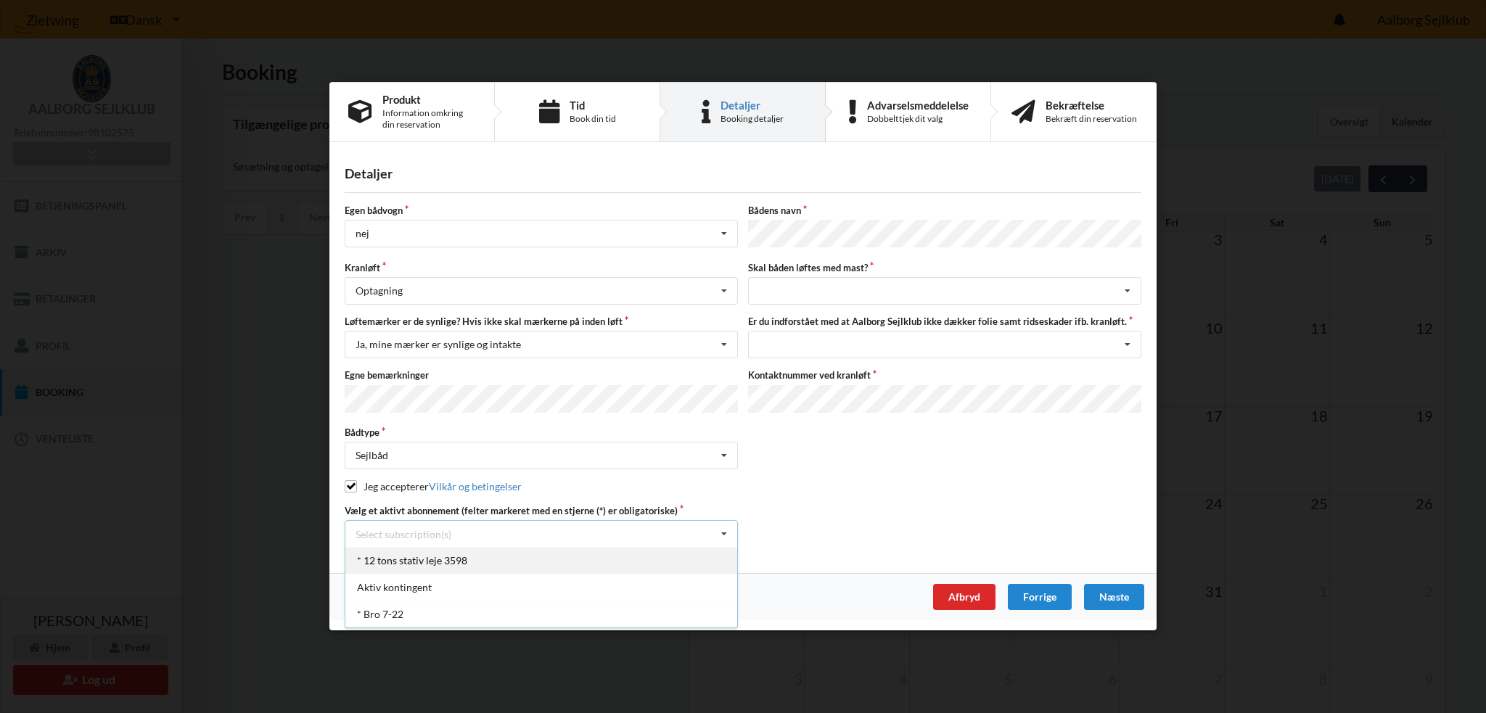
click at [388, 559] on div "* 12 tons stativ leje 3598" at bounding box center [541, 561] width 392 height 27
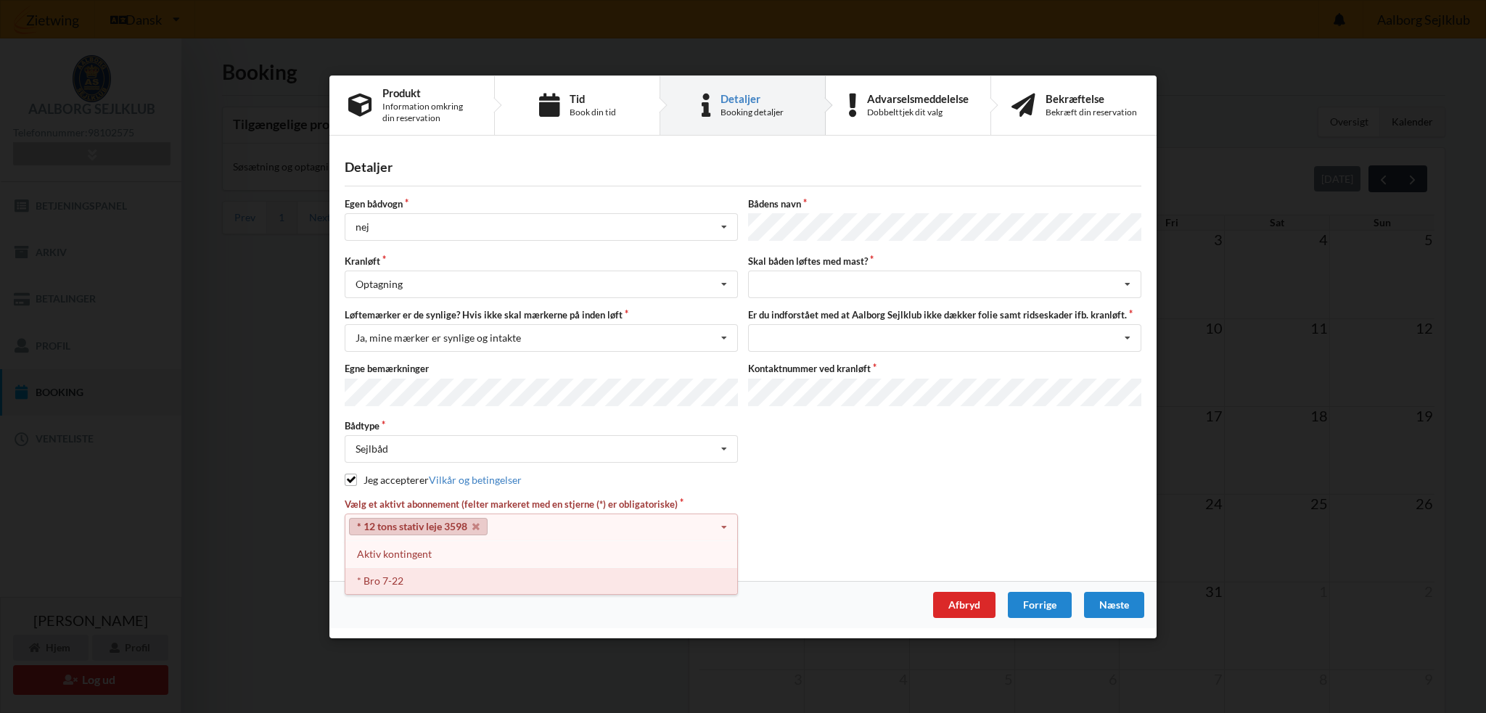
click at [401, 582] on div "* Bro 7-22" at bounding box center [541, 580] width 392 height 27
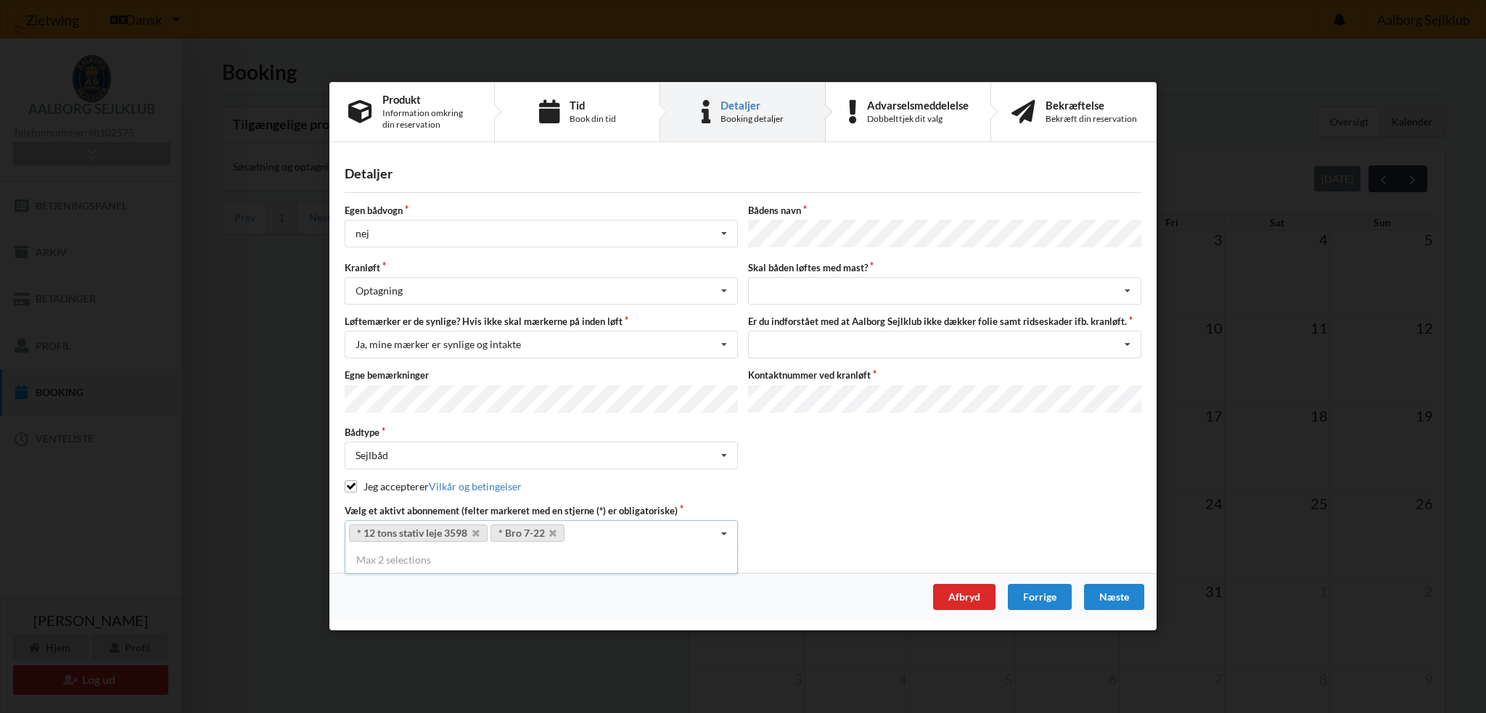
click at [792, 514] on div "Vælg et aktivt abonnement (felter markeret med en stjerne (*) er obligatoriske)…" at bounding box center [743, 526] width 807 height 44
click at [867, 289] on div "intet valg ja nej" at bounding box center [944, 292] width 393 height 28
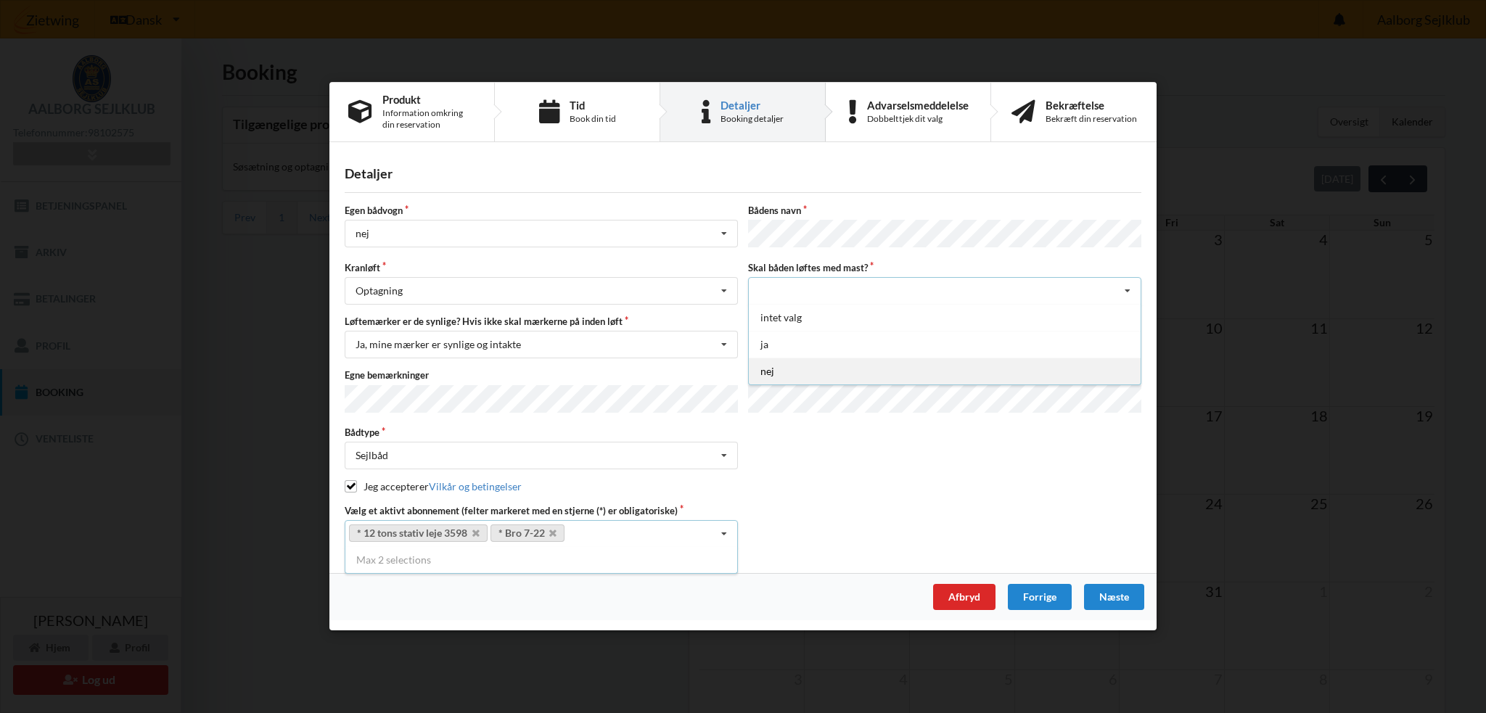
click at [780, 371] on div "nej" at bounding box center [945, 371] width 392 height 27
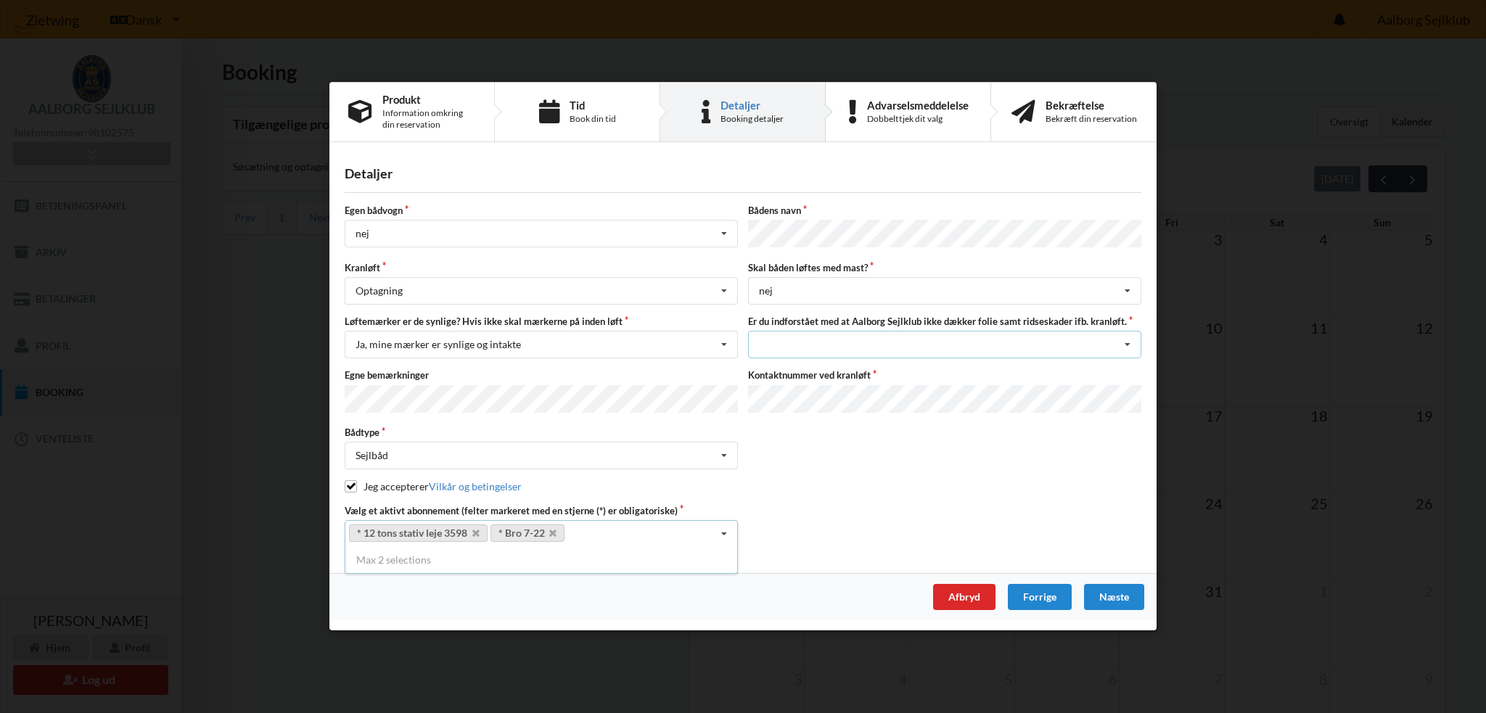
click at [971, 338] on div "Jeg har tæpper med og tager selv ansvaret for eventuelle folie samt ridseskader…" at bounding box center [944, 346] width 393 height 28
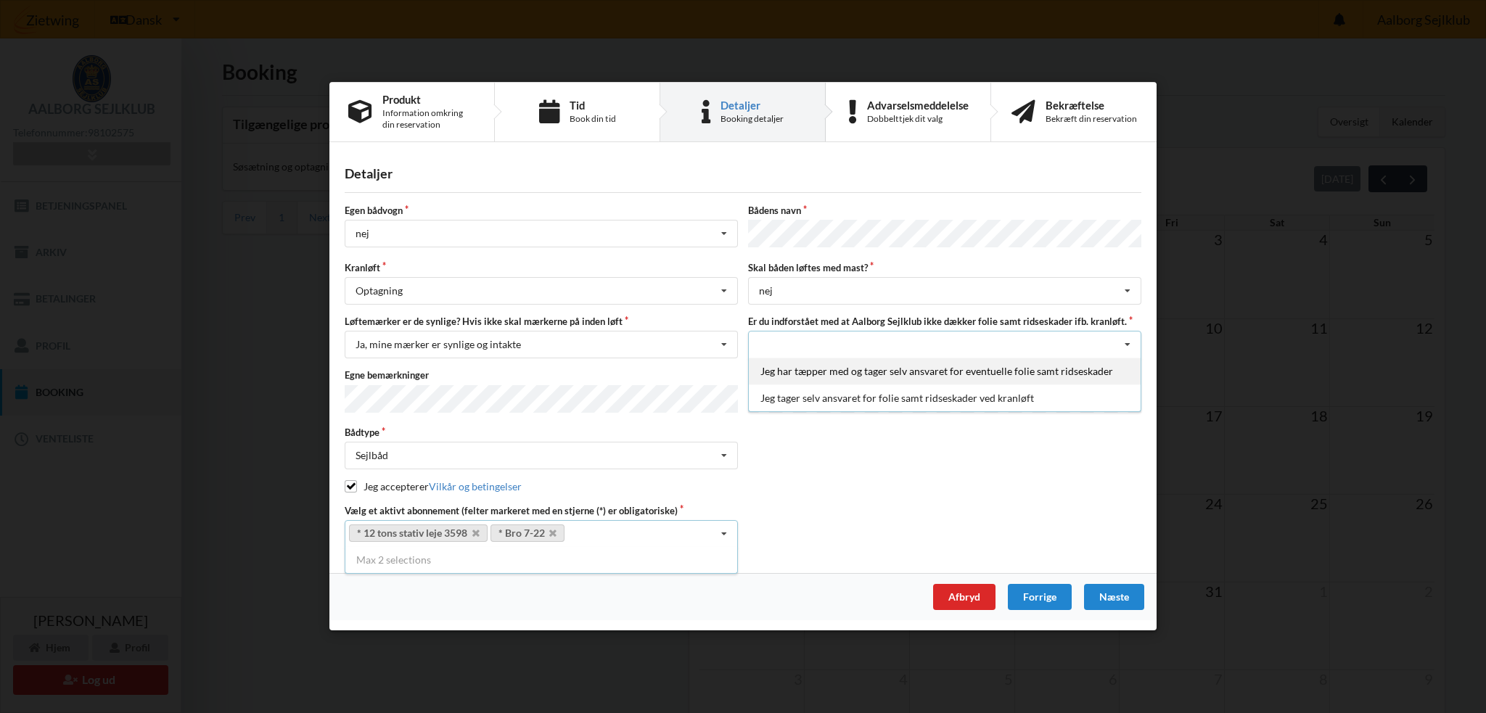
click at [813, 369] on div "Jeg har tæpper med og tager selv ansvaret for eventuelle folie samt ridseskader" at bounding box center [945, 371] width 392 height 27
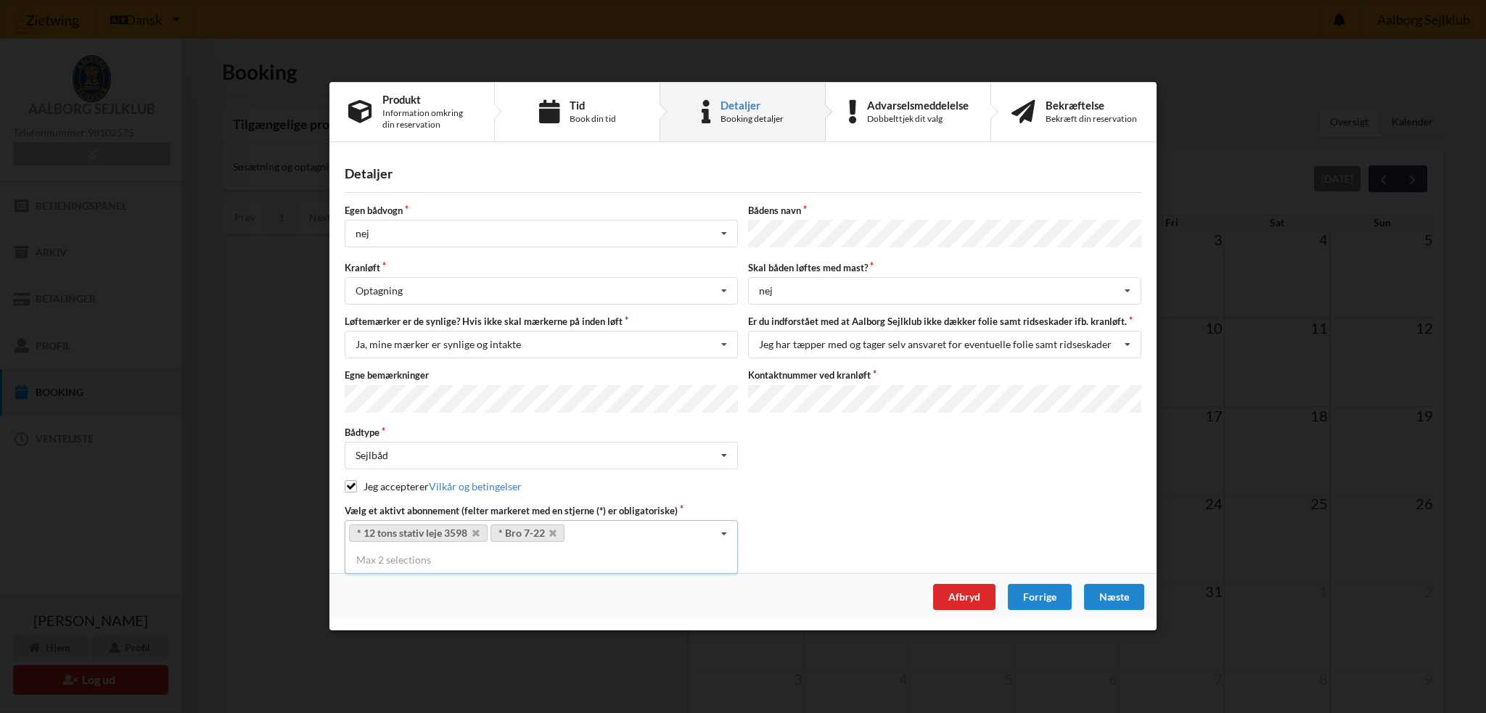
click at [902, 509] on div "Vælg et aktivt abonnement (felter markeret med en stjerne (*) er obligatoriske)…" at bounding box center [743, 526] width 807 height 44
click at [1114, 593] on div "Næste" at bounding box center [1114, 598] width 60 height 26
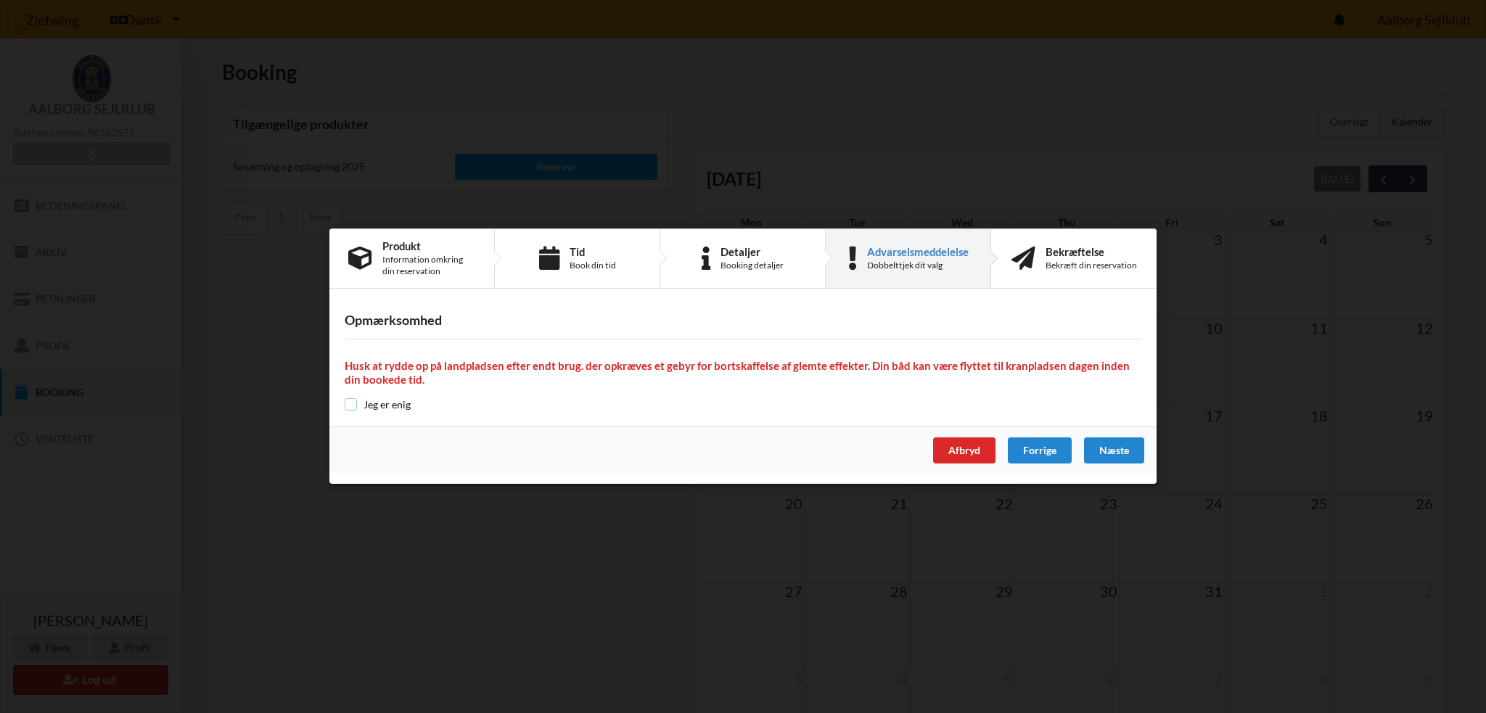
click at [349, 403] on input "checkbox" at bounding box center [351, 404] width 12 height 12
checkbox input "true"
click at [1116, 448] on div "Næste" at bounding box center [1114, 451] width 60 height 26
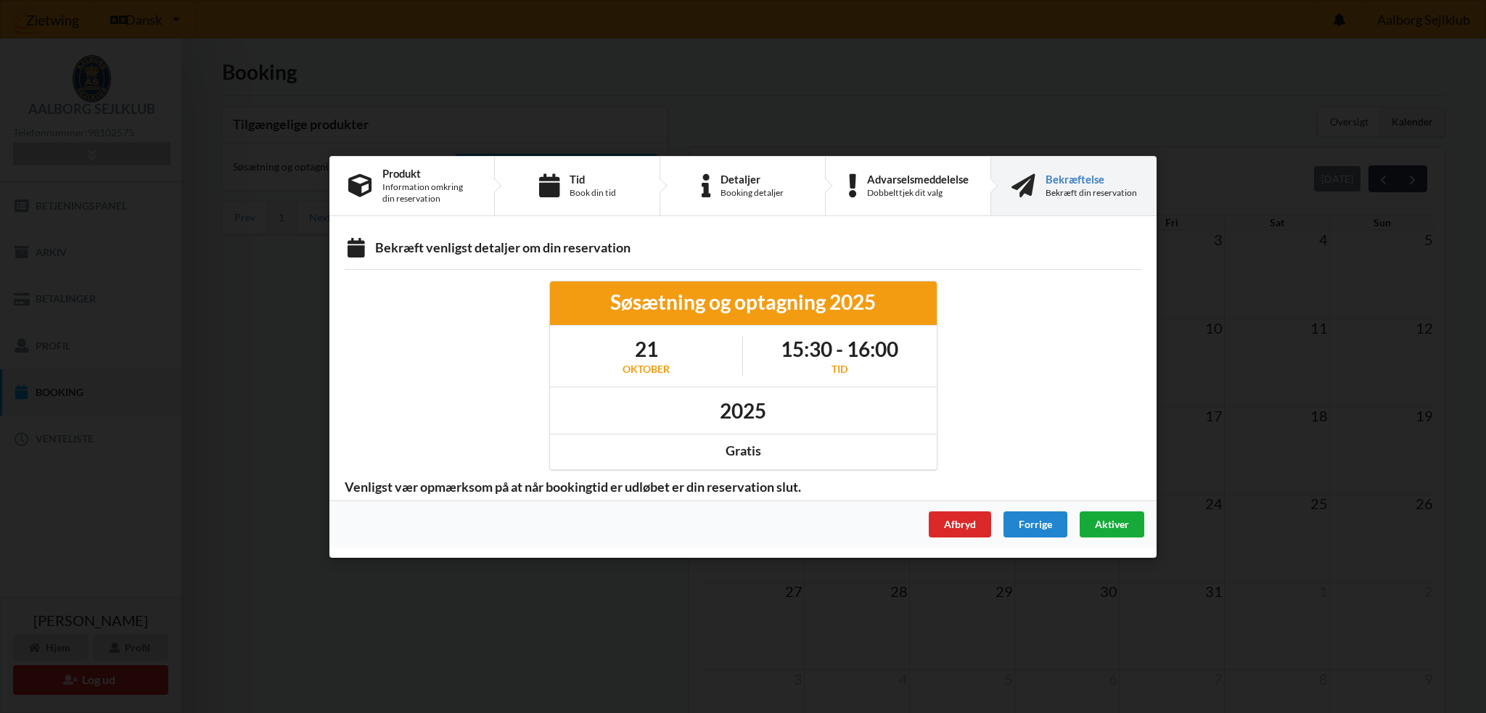
click at [1112, 522] on span "Aktiver" at bounding box center [1112, 523] width 34 height 12
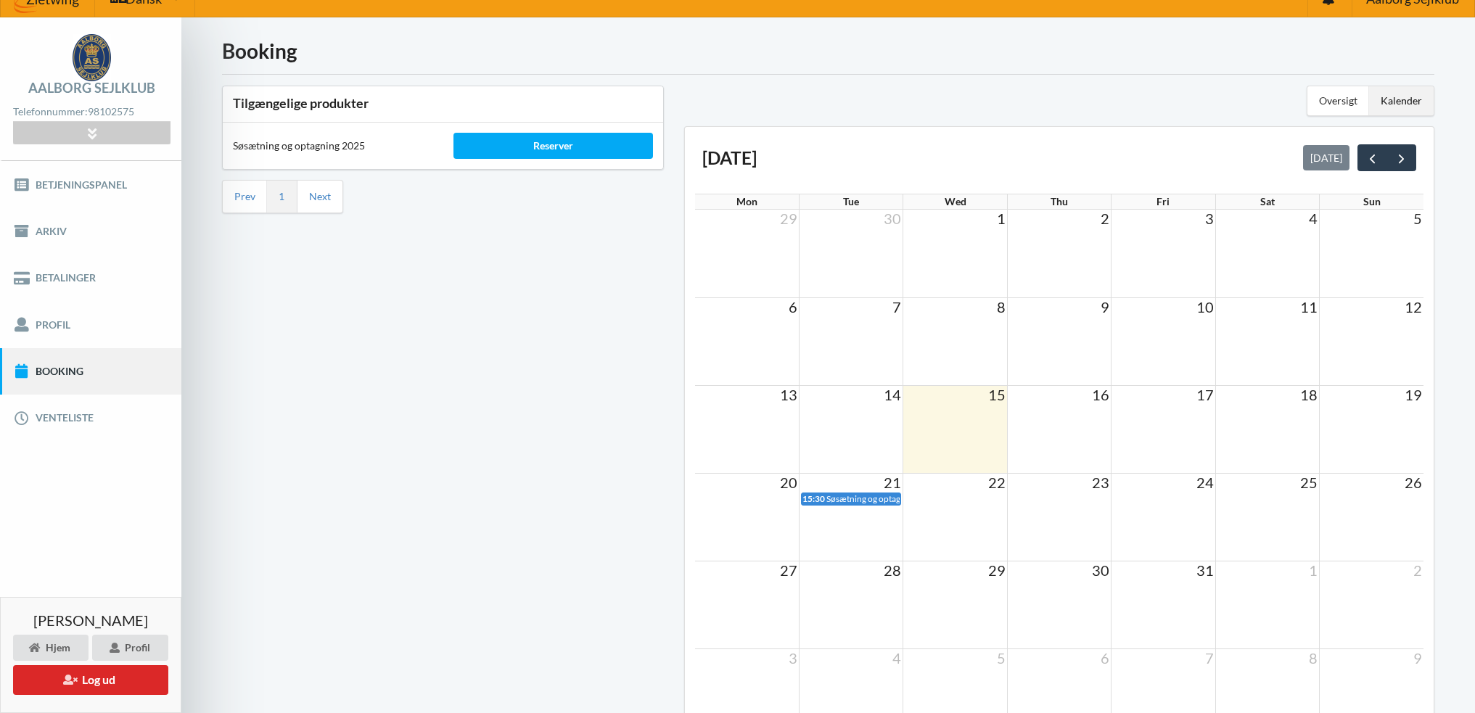
scroll to position [0, 0]
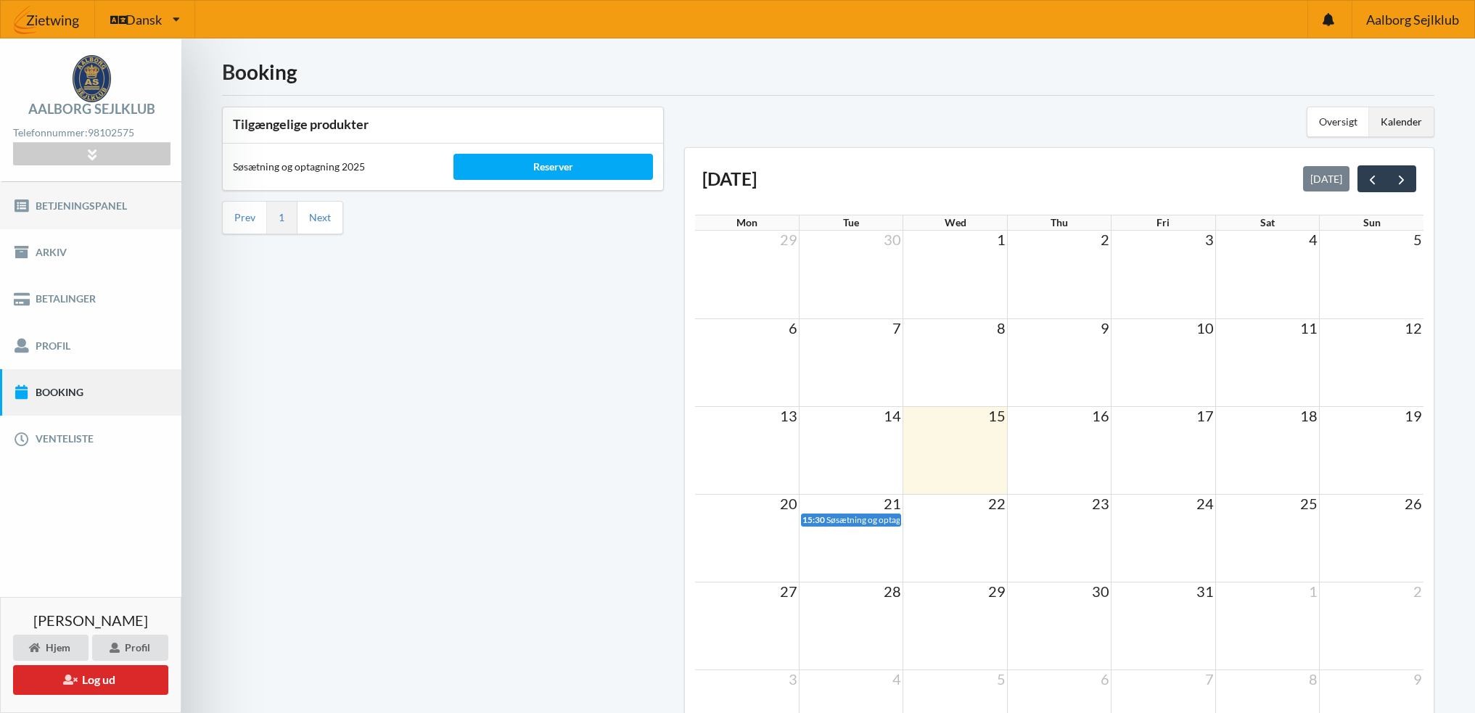
click at [54, 208] on link "Betjeningspanel" at bounding box center [90, 205] width 181 height 46
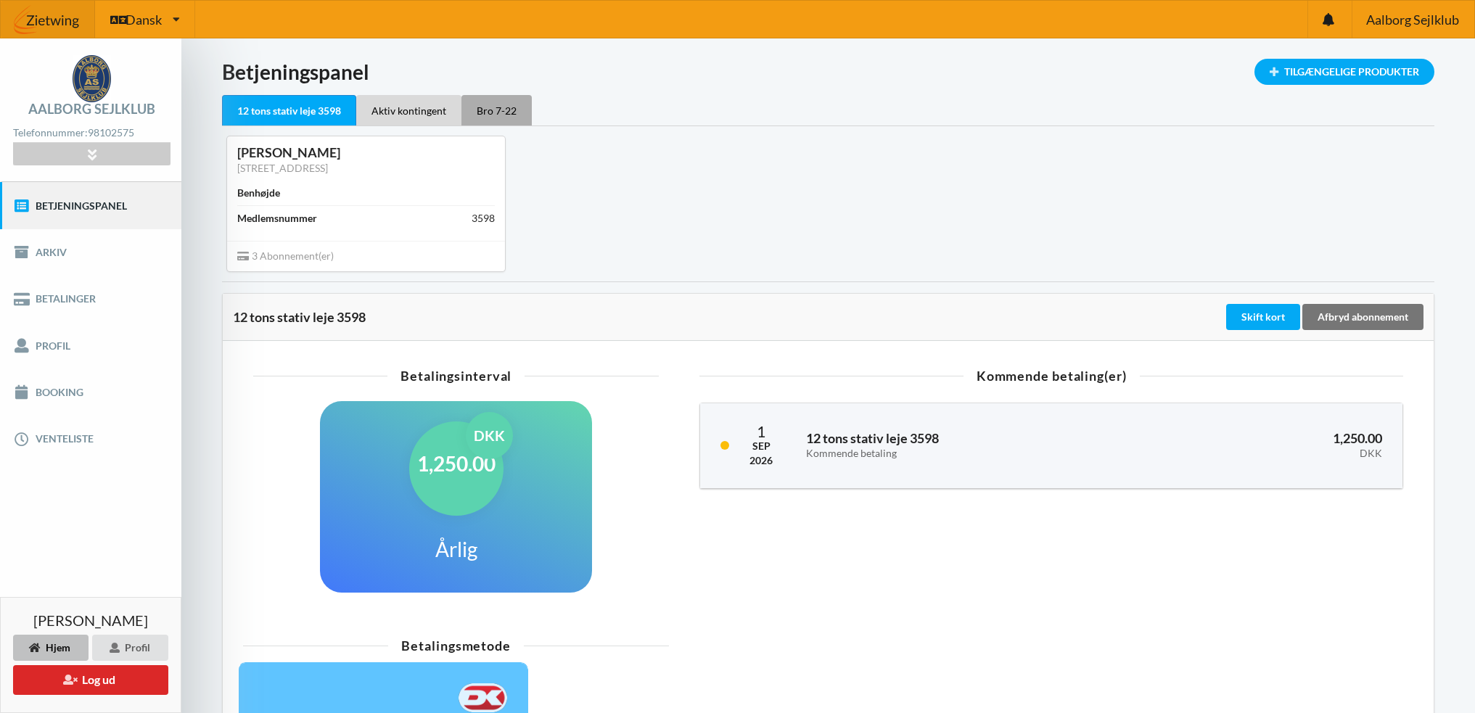
click at [488, 107] on div "Bro 7-22" at bounding box center [496, 110] width 70 height 30
